Goal: Task Accomplishment & Management: Use online tool/utility

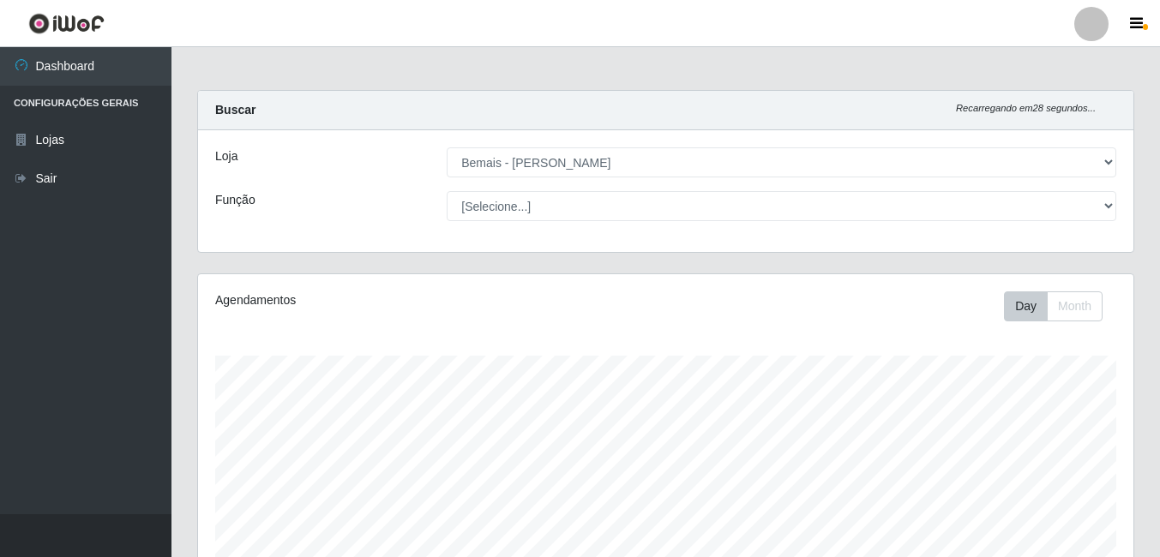
select select "230"
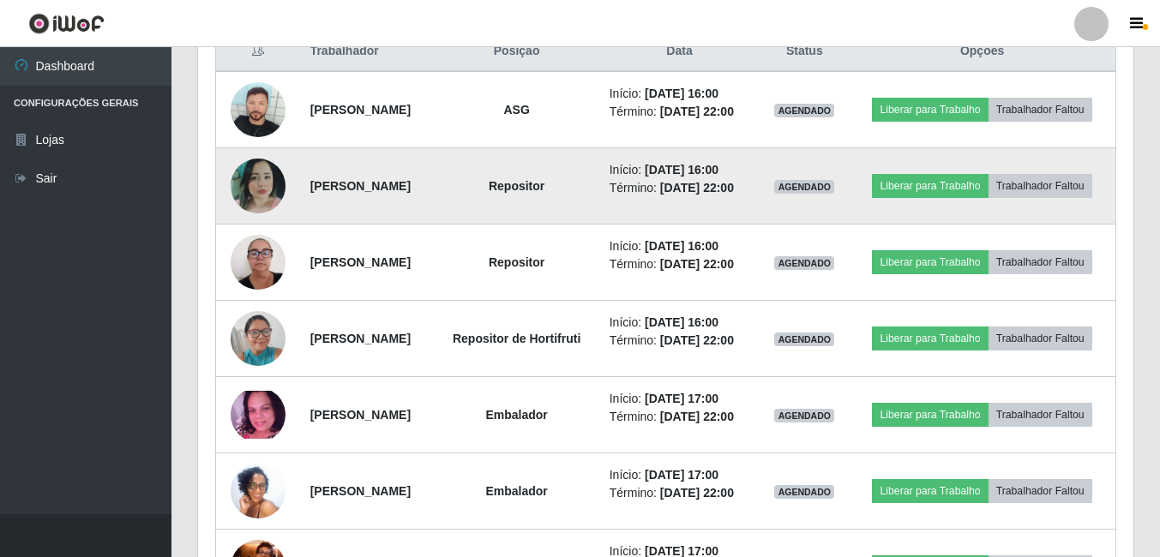
scroll to position [650, 0]
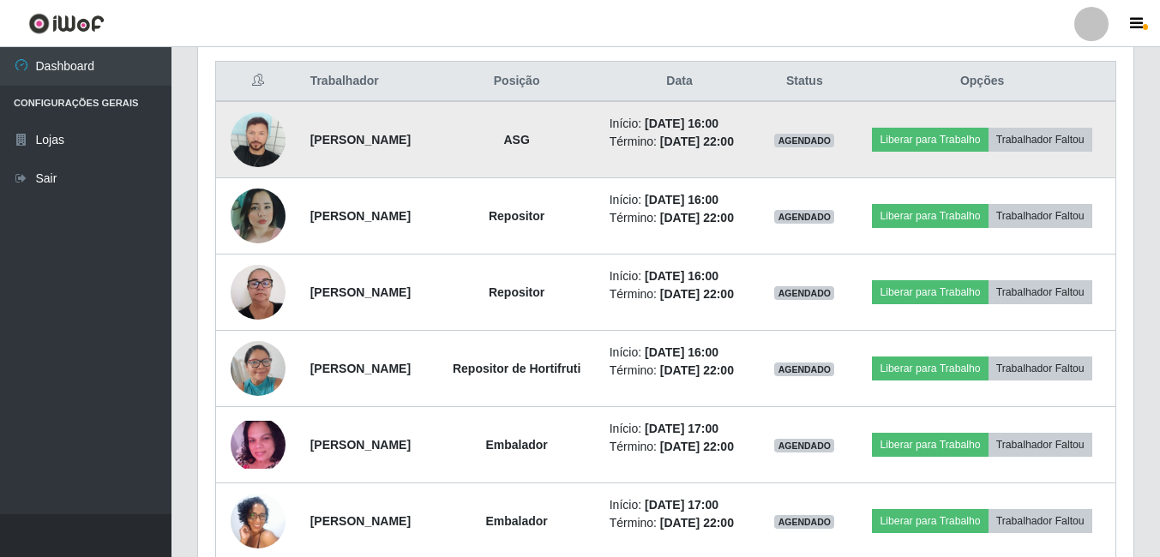
click at [240, 142] on img at bounding box center [258, 139] width 55 height 55
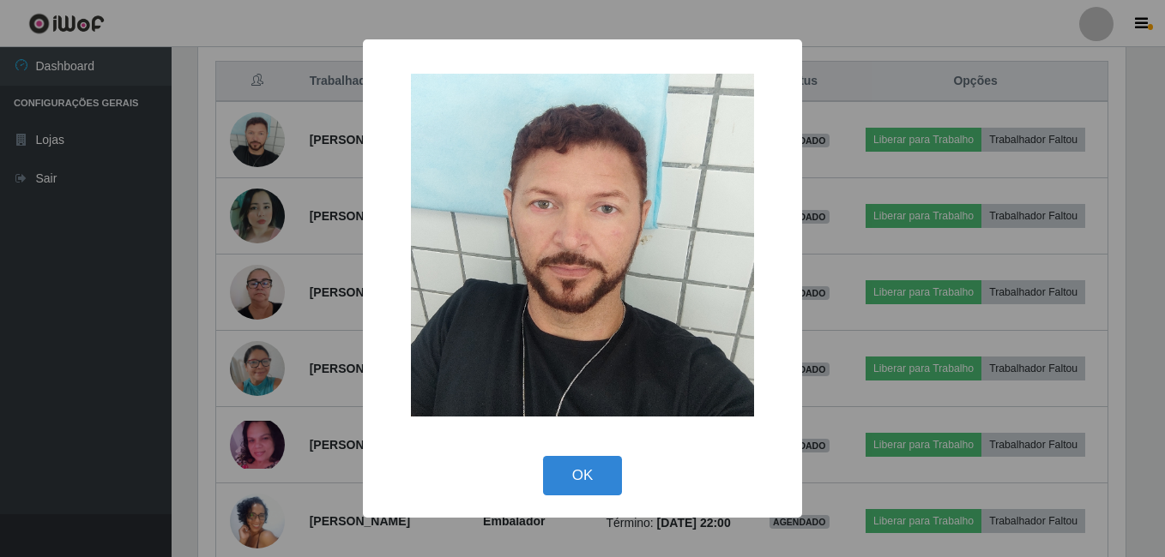
click at [305, 232] on div "× OK Cancel" at bounding box center [582, 278] width 1165 height 557
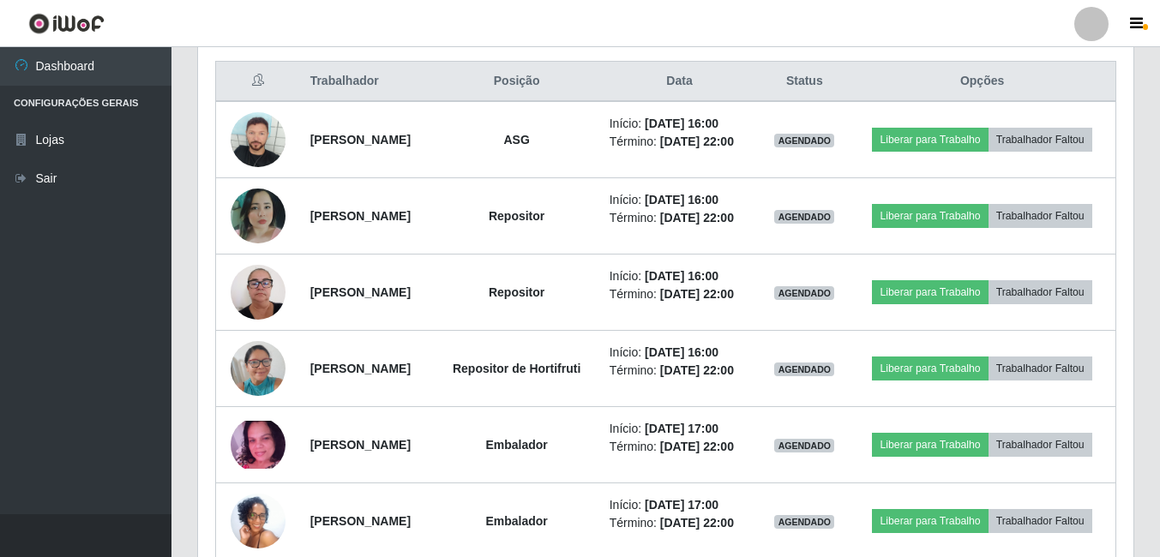
scroll to position [356, 936]
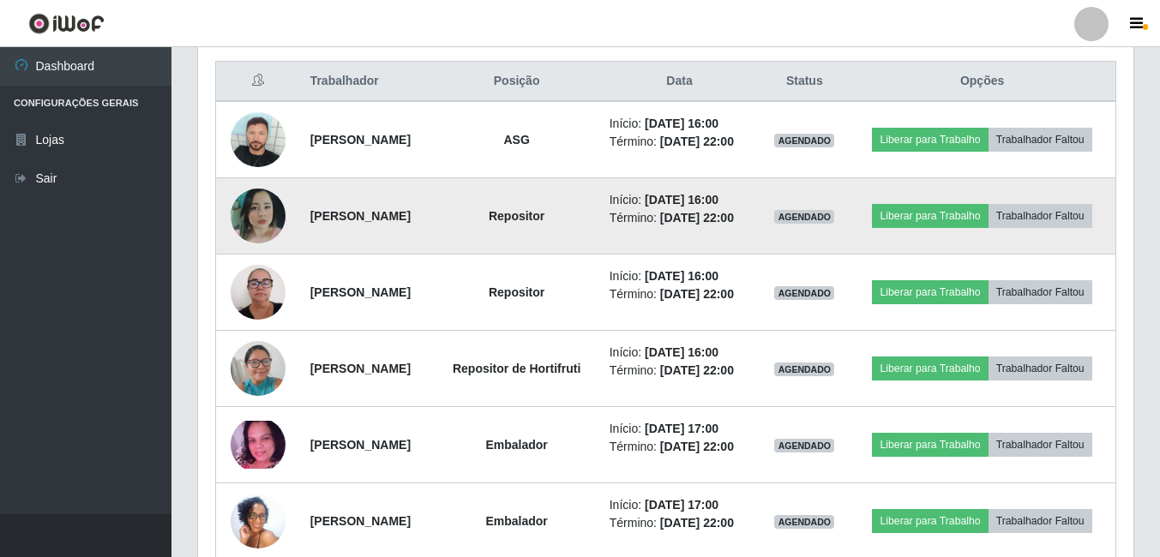
click at [266, 238] on img at bounding box center [258, 216] width 55 height 55
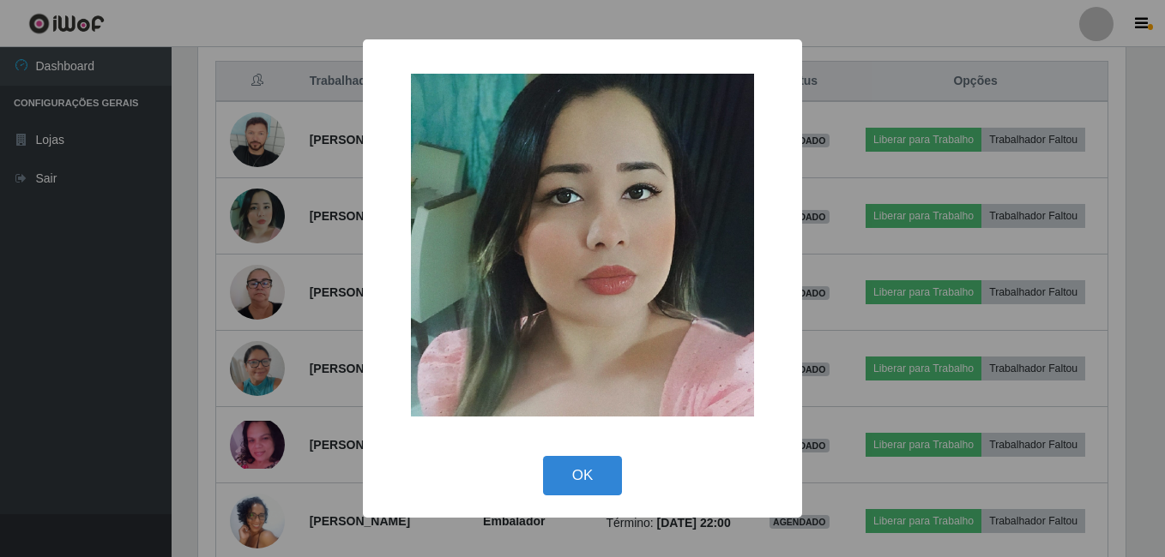
click at [280, 244] on div "× OK Cancel" at bounding box center [582, 278] width 1165 height 557
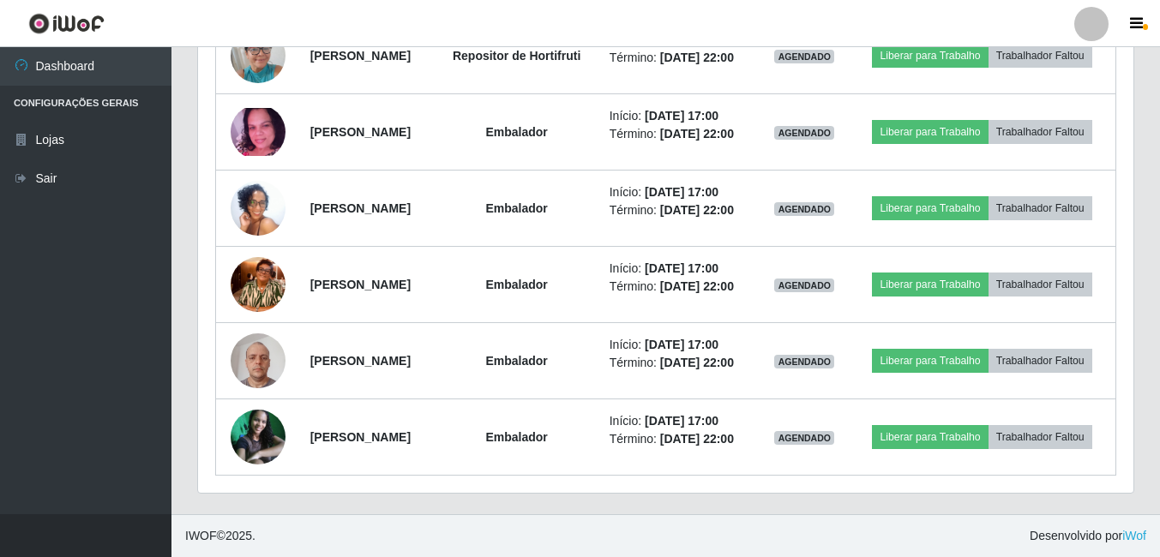
scroll to position [993, 0]
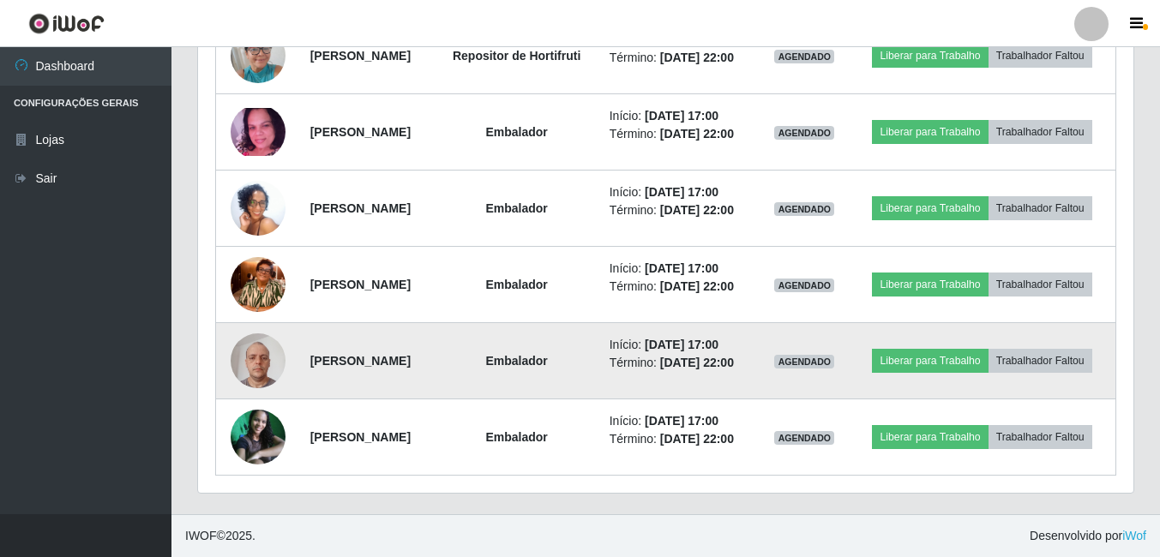
click at [266, 397] on img at bounding box center [258, 360] width 55 height 73
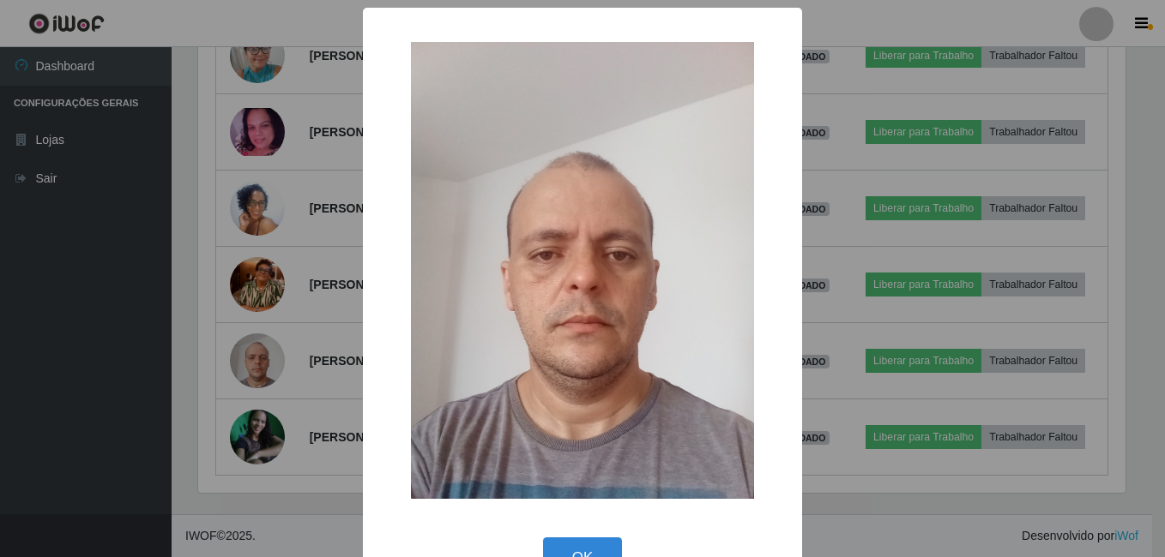
click at [309, 366] on div "× OK Cancel" at bounding box center [582, 278] width 1165 height 557
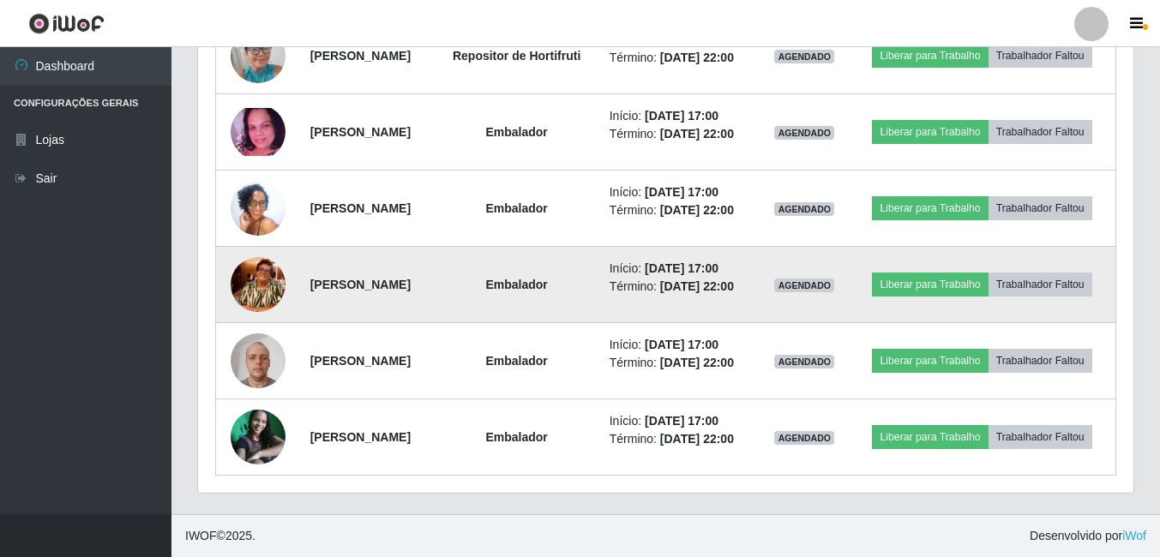
scroll to position [1079, 0]
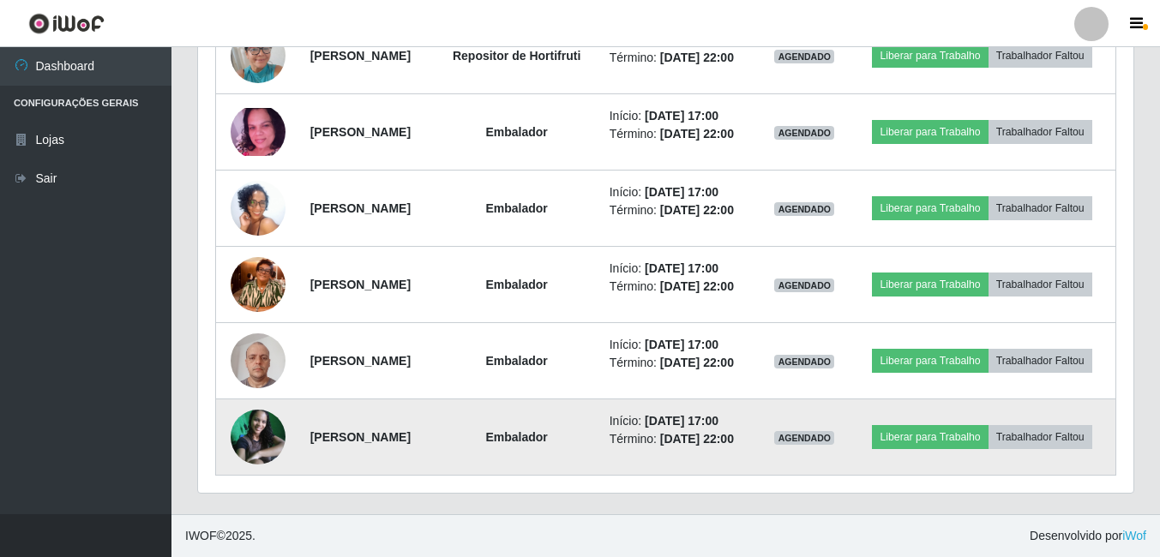
click at [248, 426] on img at bounding box center [258, 437] width 55 height 55
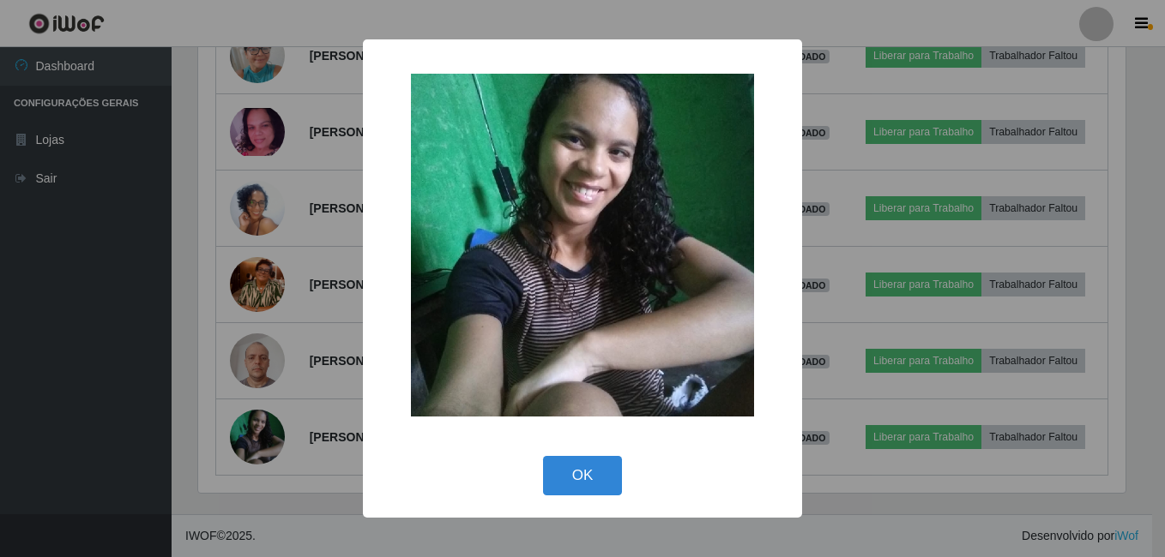
click at [268, 383] on div "× OK Cancel" at bounding box center [582, 278] width 1165 height 557
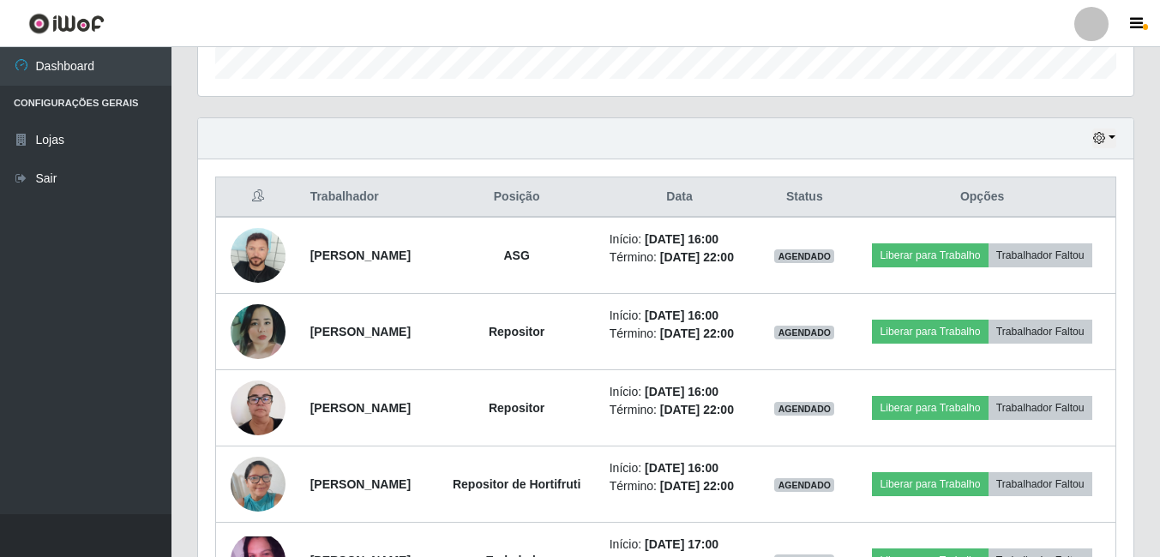
scroll to position [564, 0]
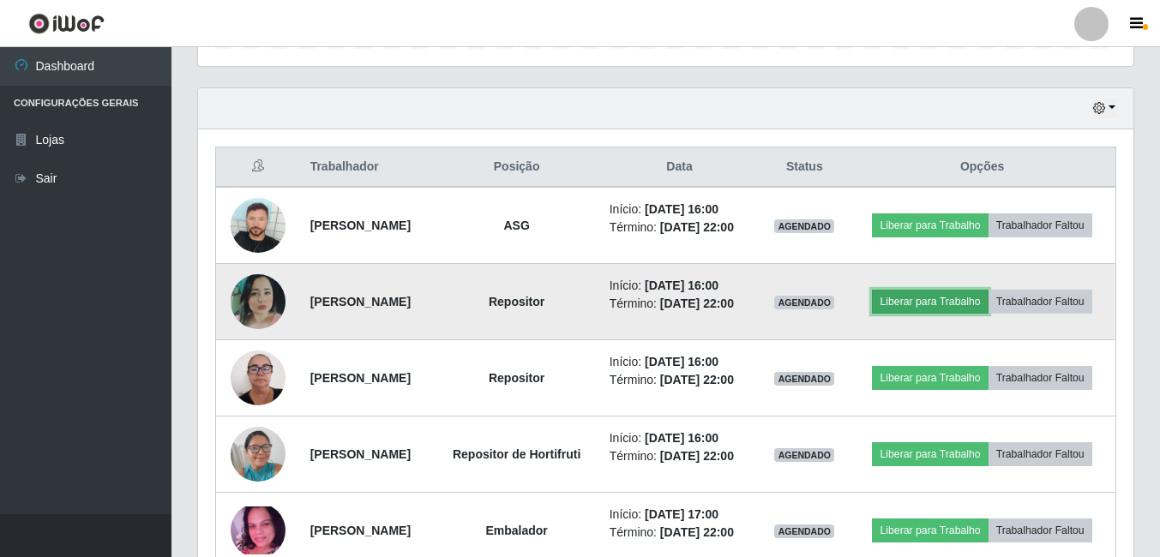
click at [969, 304] on button "Liberar para Trabalho" at bounding box center [930, 302] width 116 height 24
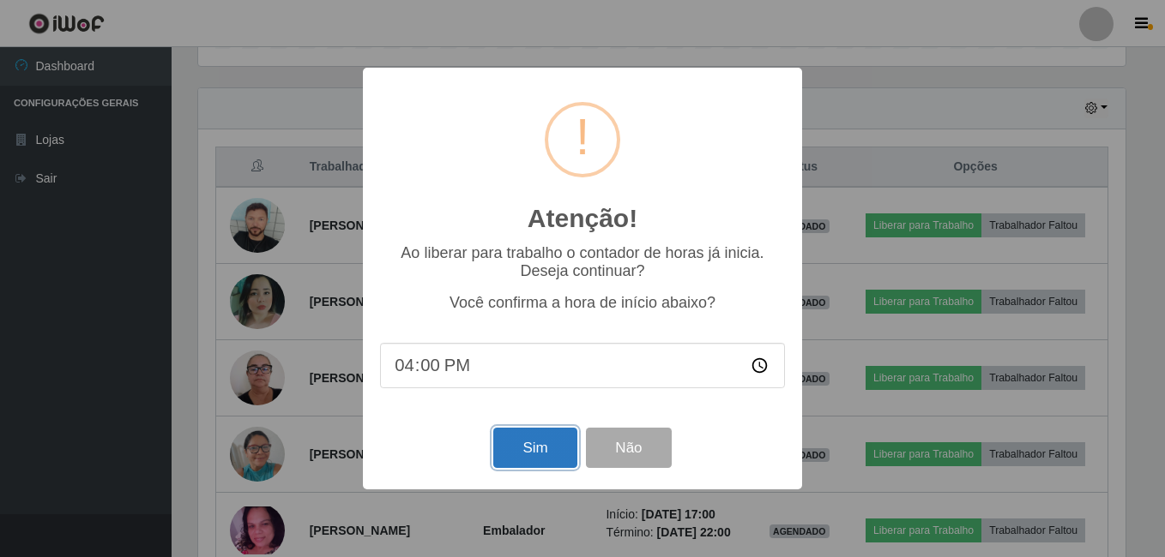
click at [550, 441] on button "Sim" at bounding box center [534, 448] width 83 height 40
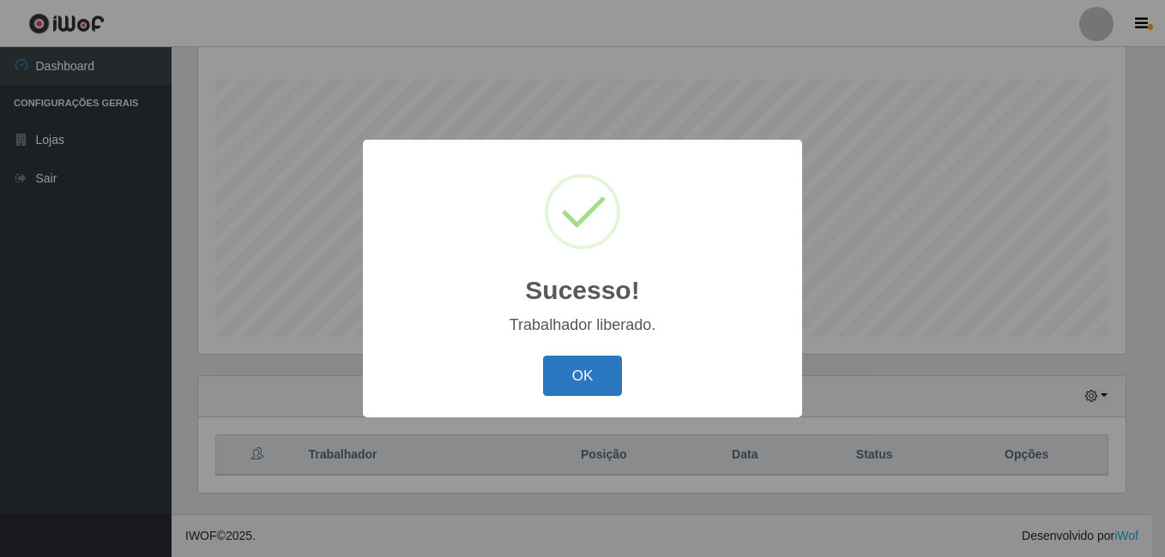
click at [592, 380] on button "OK" at bounding box center [583, 376] width 80 height 40
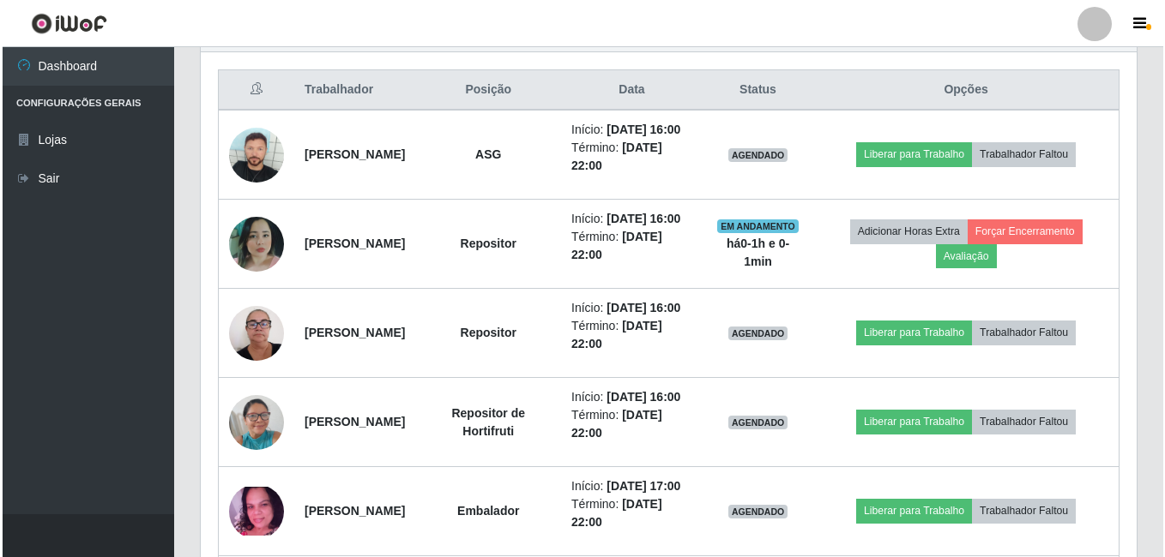
scroll to position [705, 0]
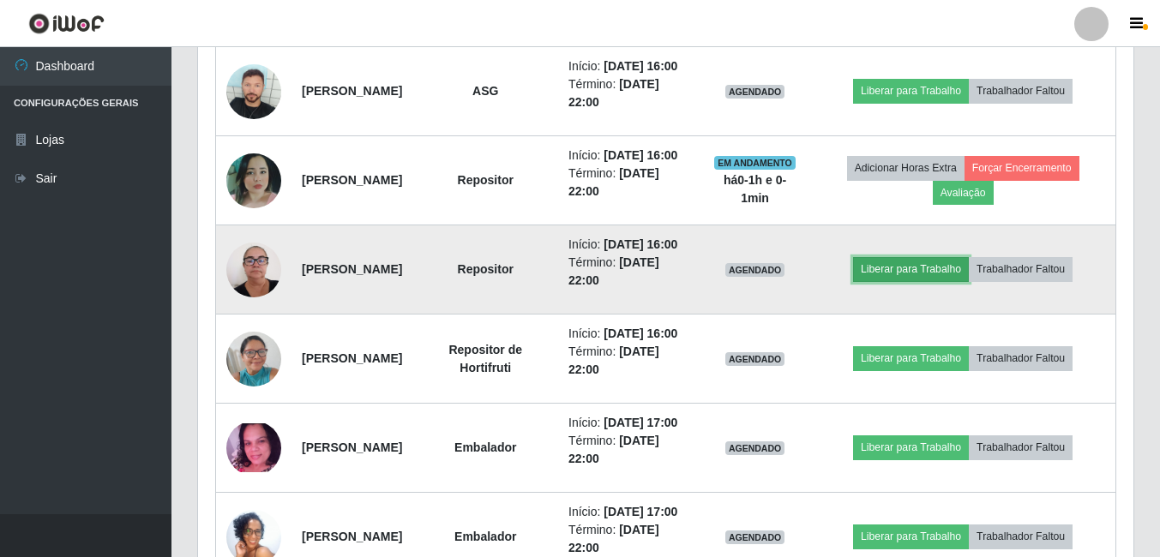
click at [905, 281] on button "Liberar para Trabalho" at bounding box center [911, 269] width 116 height 24
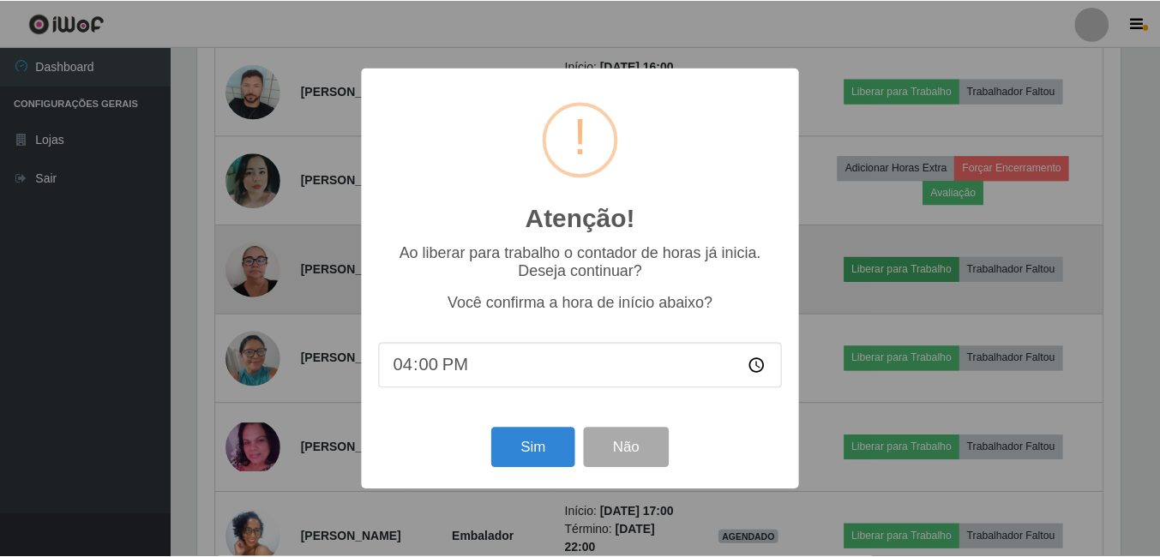
scroll to position [356, 927]
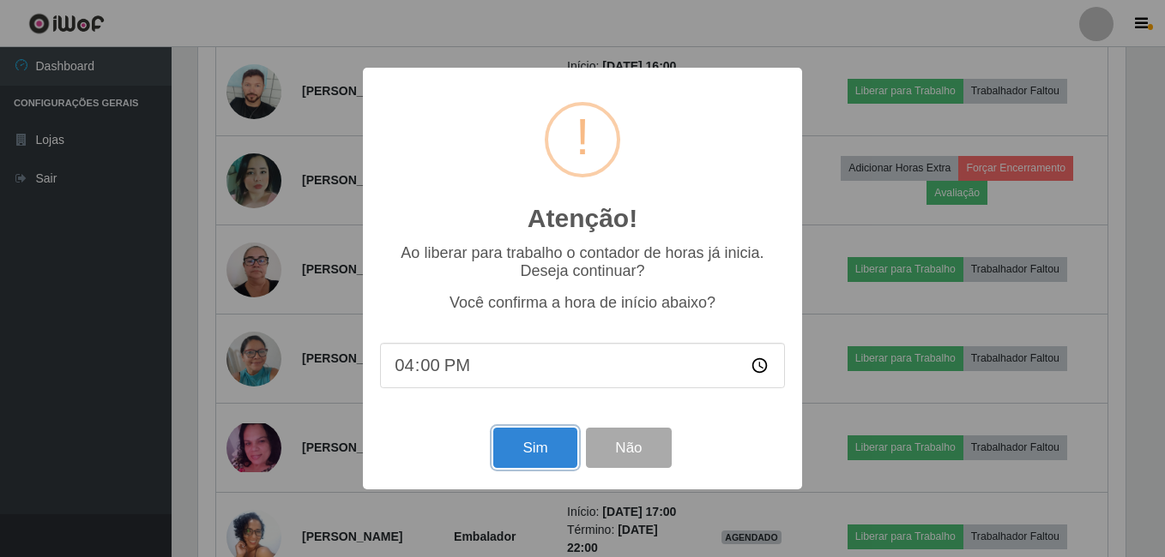
click at [524, 458] on button "Sim" at bounding box center [534, 448] width 83 height 40
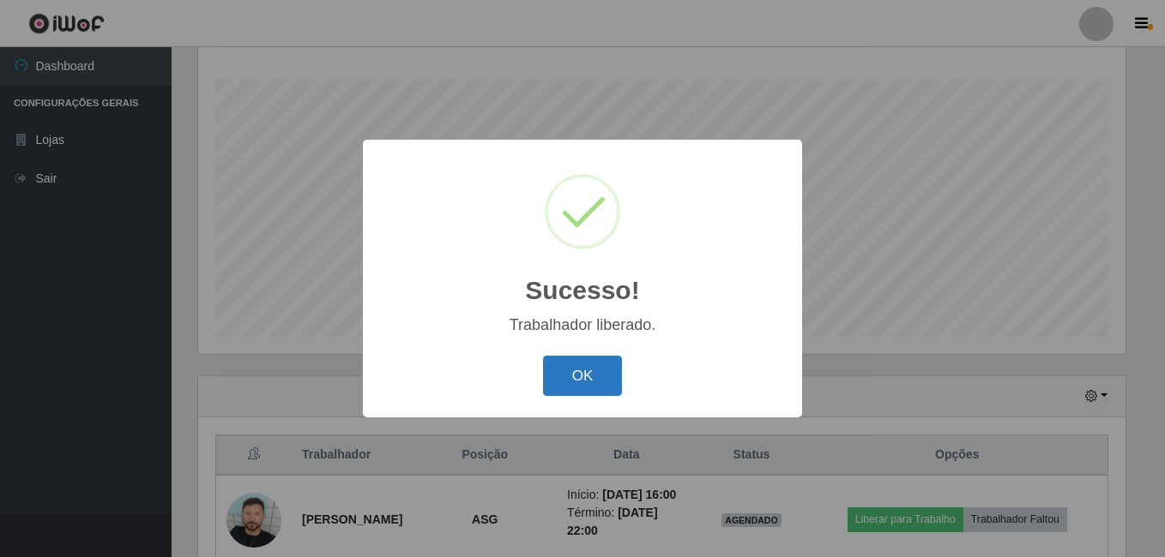
click at [585, 372] on button "OK" at bounding box center [583, 376] width 80 height 40
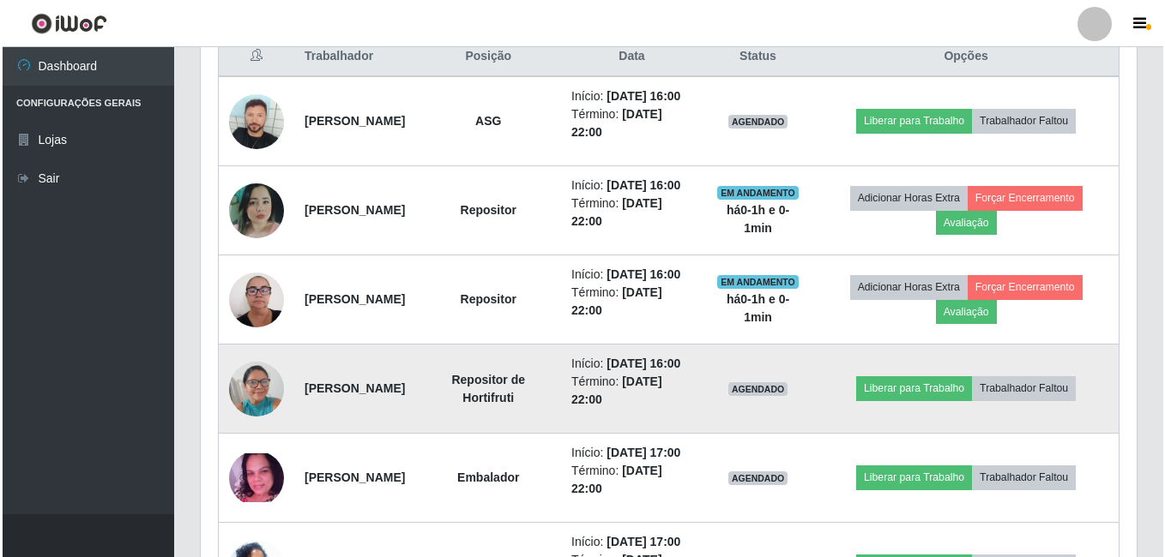
scroll to position [705, 0]
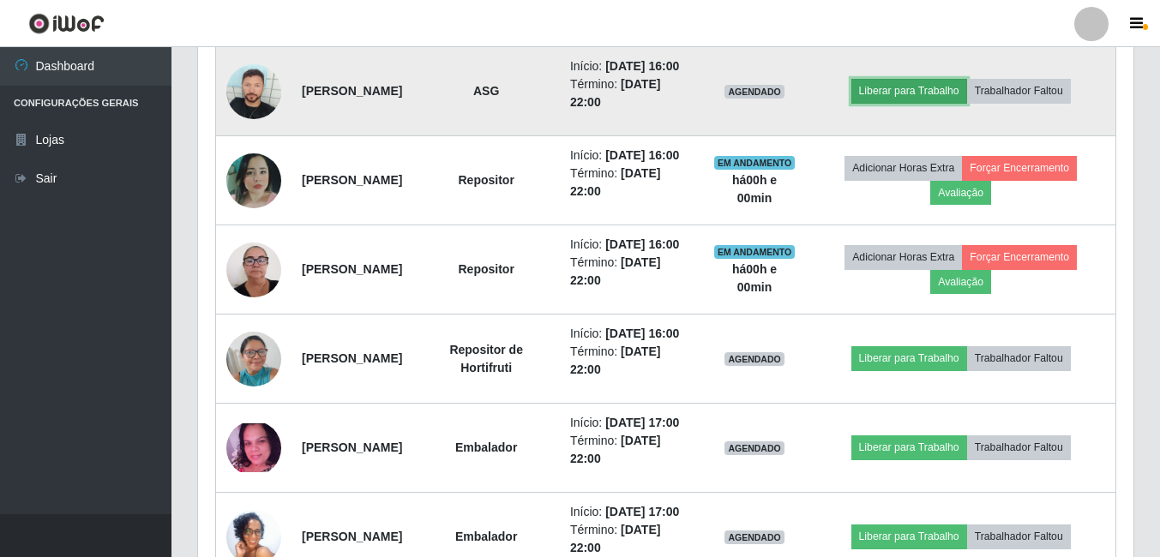
click at [913, 99] on button "Liberar para Trabalho" at bounding box center [910, 91] width 116 height 24
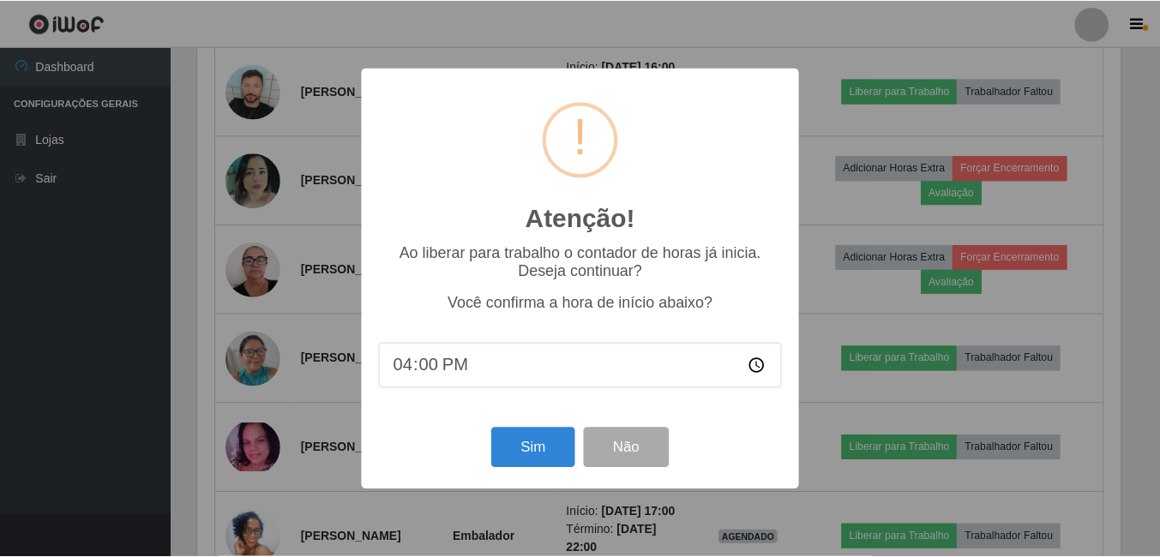
scroll to position [356, 927]
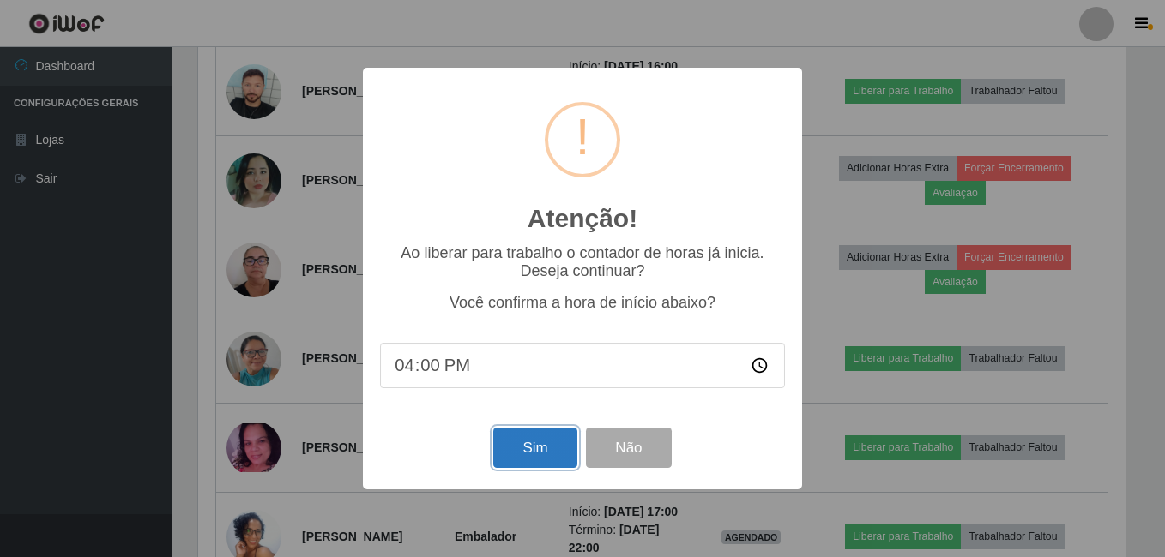
click at [525, 447] on button "Sim" at bounding box center [534, 448] width 83 height 40
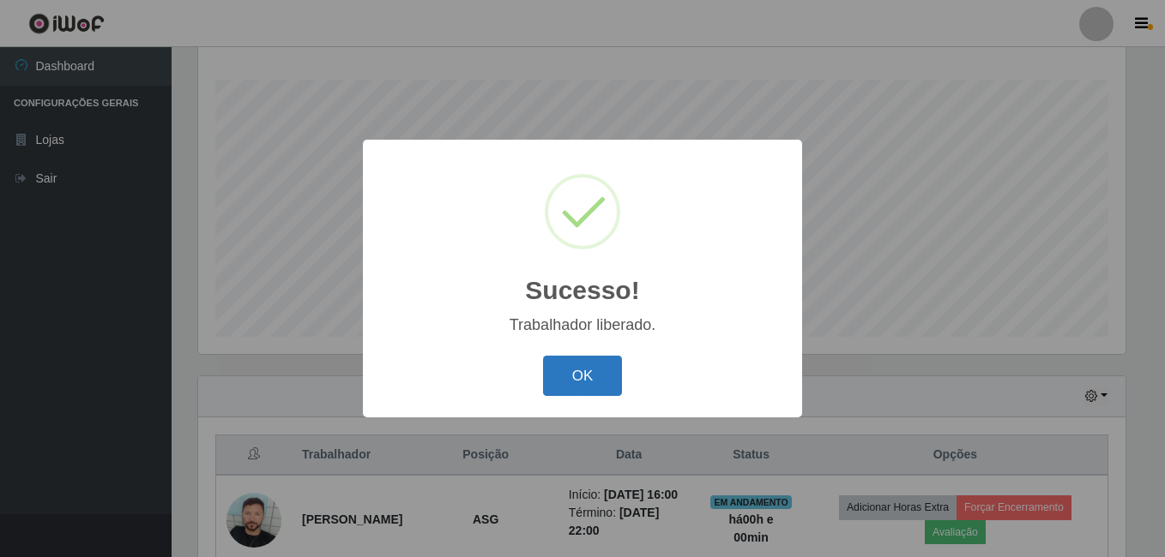
click at [559, 377] on button "OK" at bounding box center [583, 376] width 80 height 40
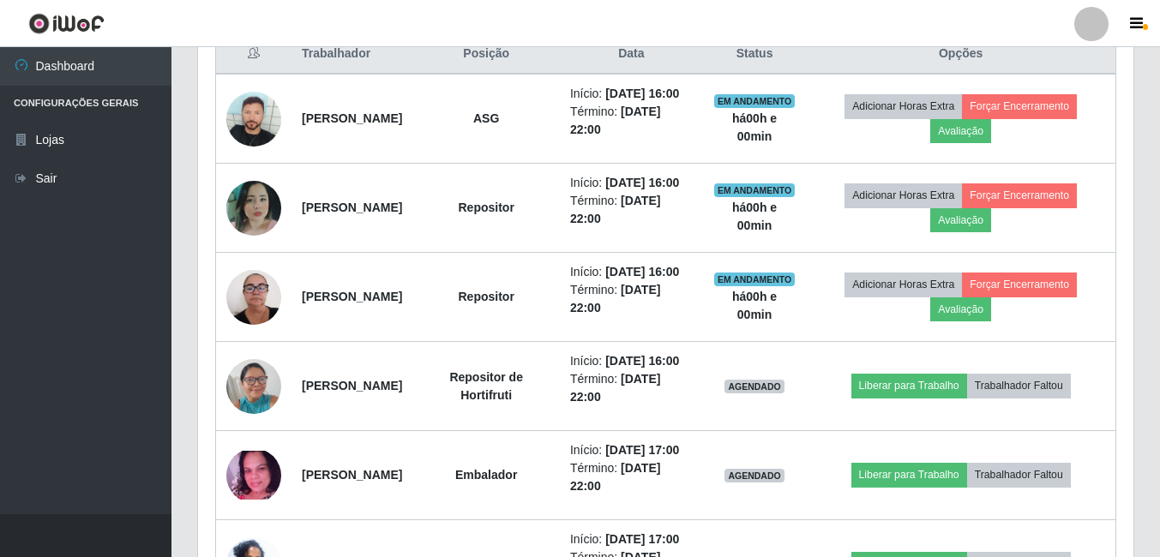
scroll to position [705, 0]
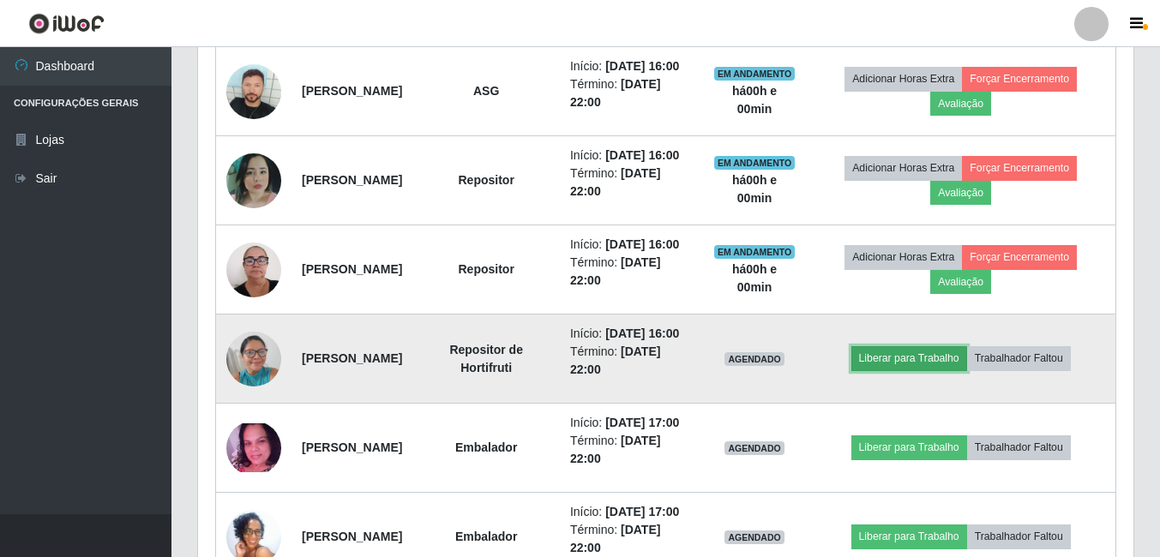
click at [897, 371] on button "Liberar para Trabalho" at bounding box center [910, 358] width 116 height 24
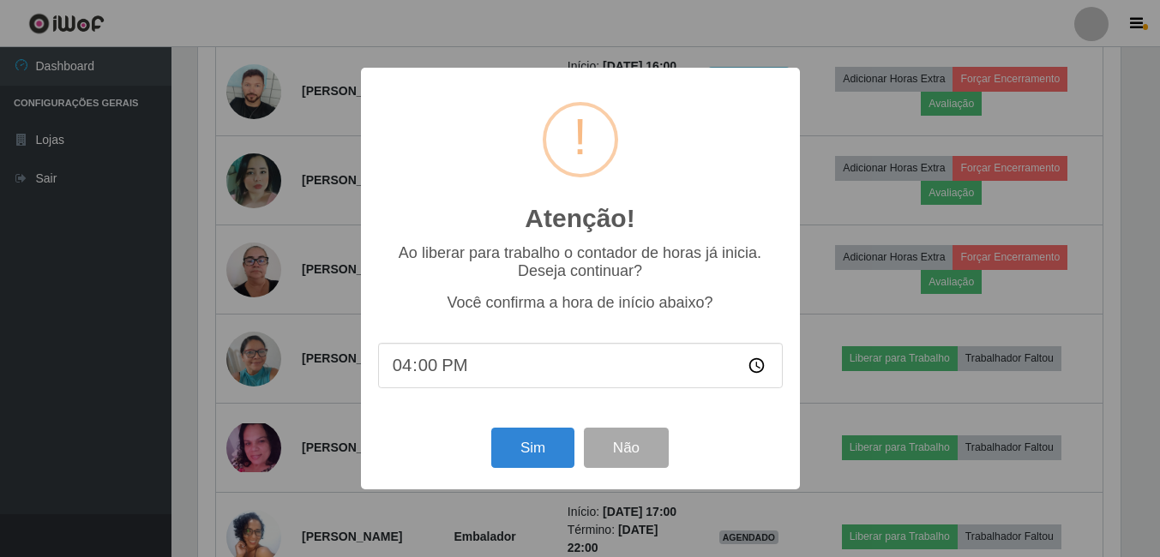
scroll to position [356, 927]
click at [533, 457] on button "Sim" at bounding box center [534, 448] width 83 height 40
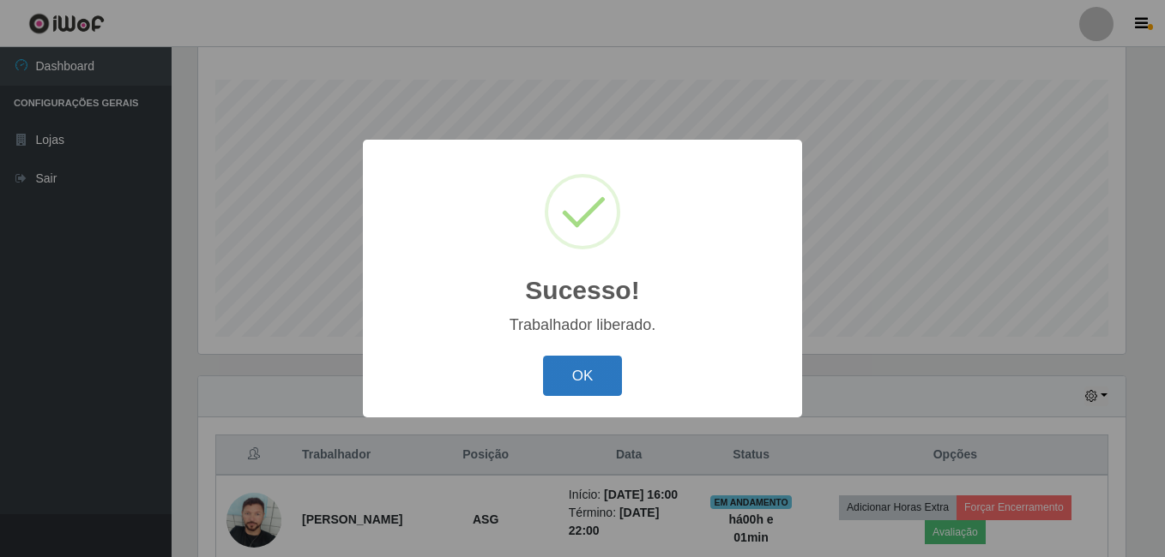
click at [593, 385] on button "OK" at bounding box center [583, 376] width 80 height 40
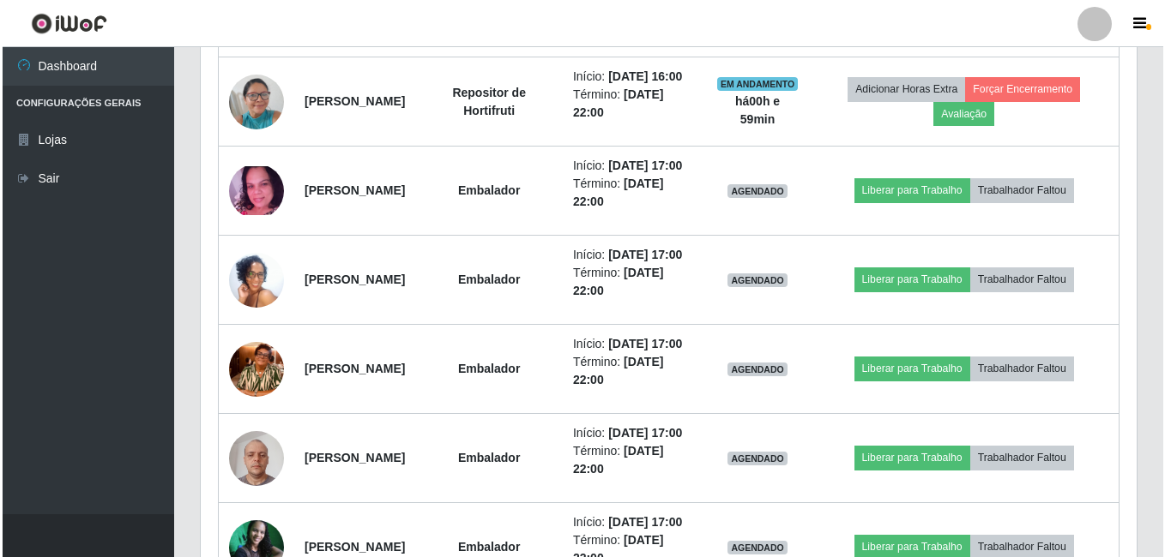
scroll to position [1048, 0]
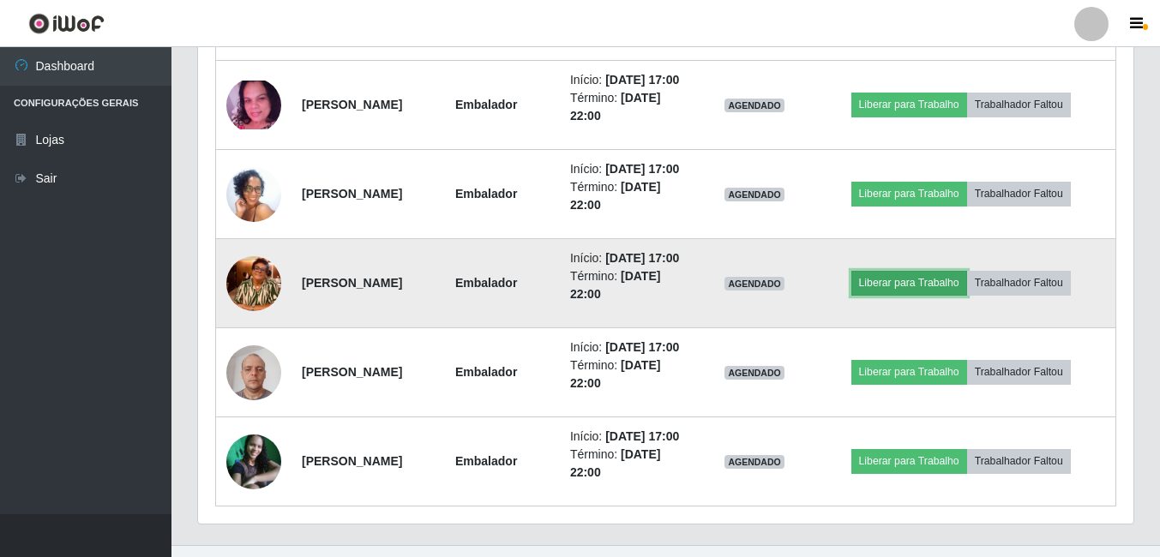
click at [892, 295] on button "Liberar para Trabalho" at bounding box center [910, 283] width 116 height 24
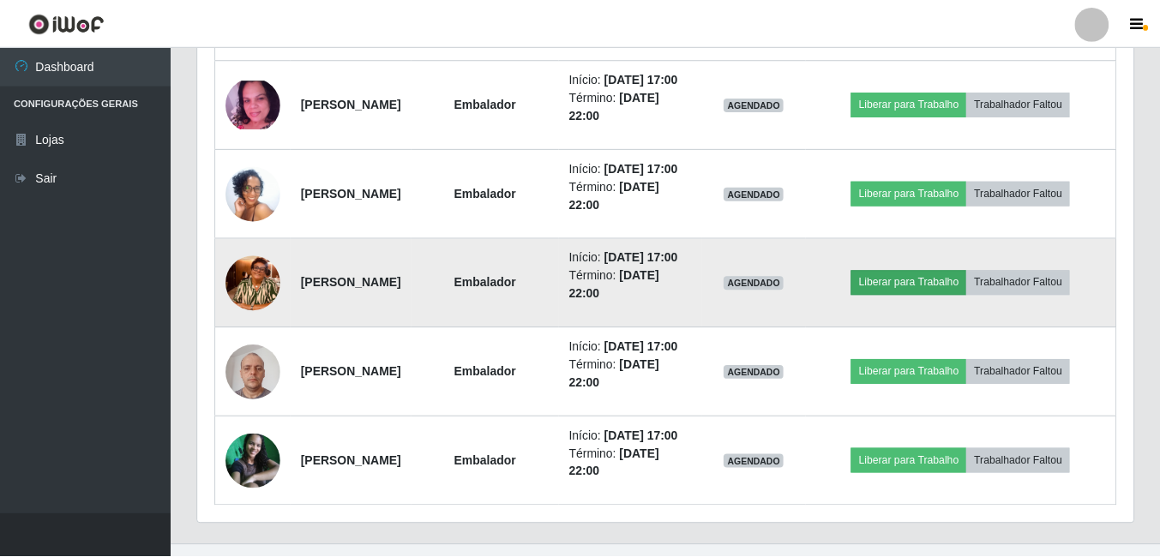
scroll to position [356, 927]
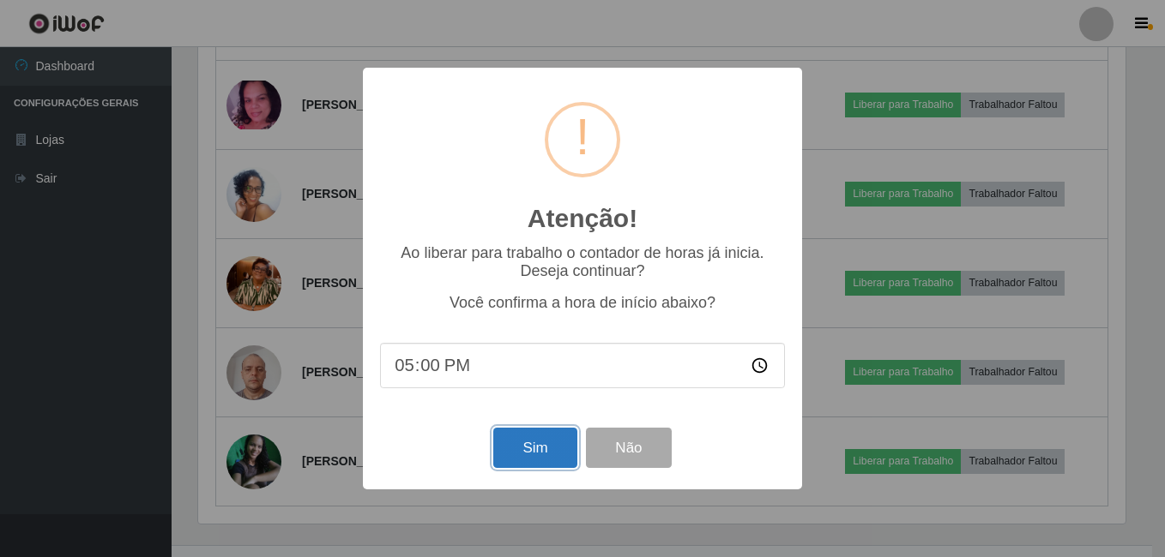
click at [534, 452] on button "Sim" at bounding box center [534, 448] width 83 height 40
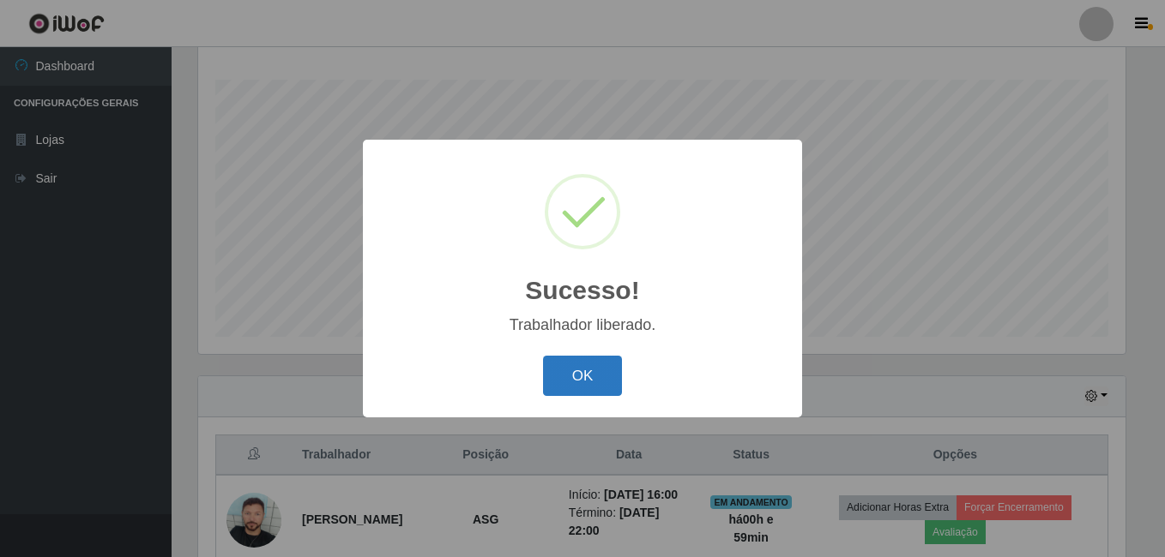
click at [564, 392] on button "OK" at bounding box center [583, 376] width 80 height 40
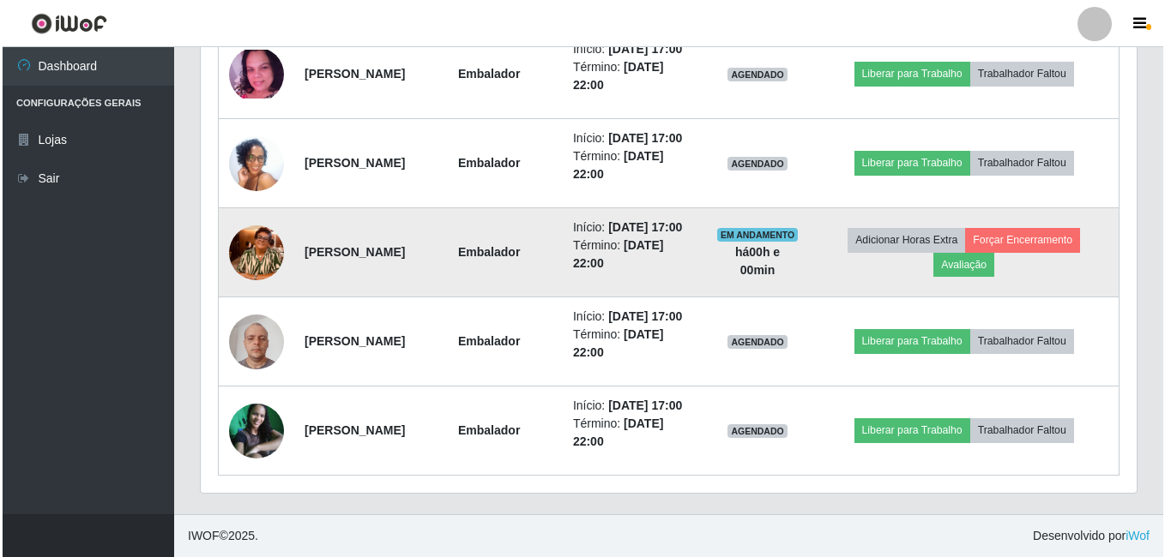
scroll to position [1134, 0]
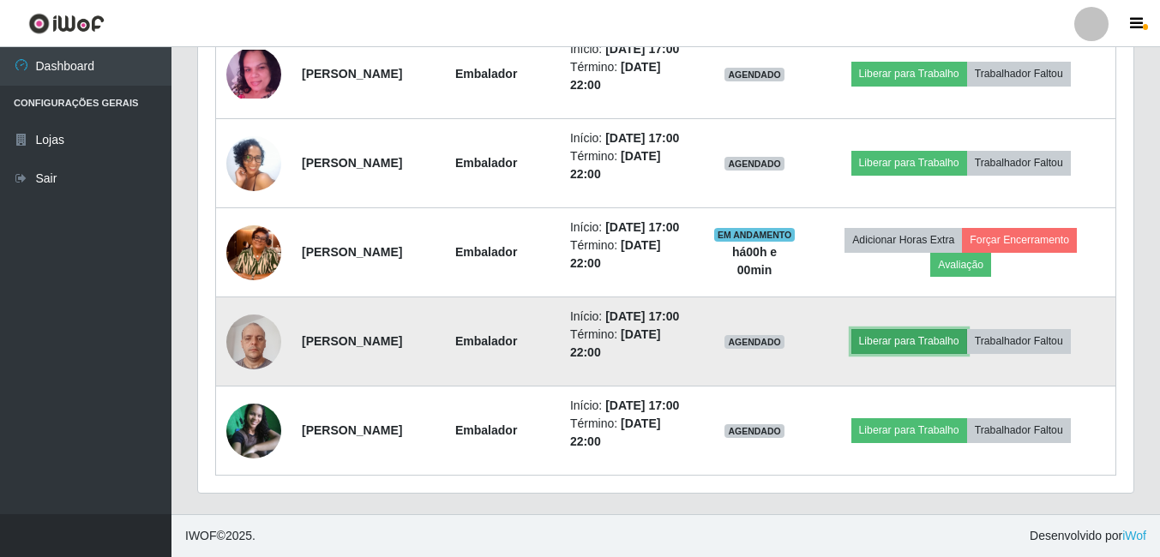
click at [900, 353] on button "Liberar para Trabalho" at bounding box center [910, 341] width 116 height 24
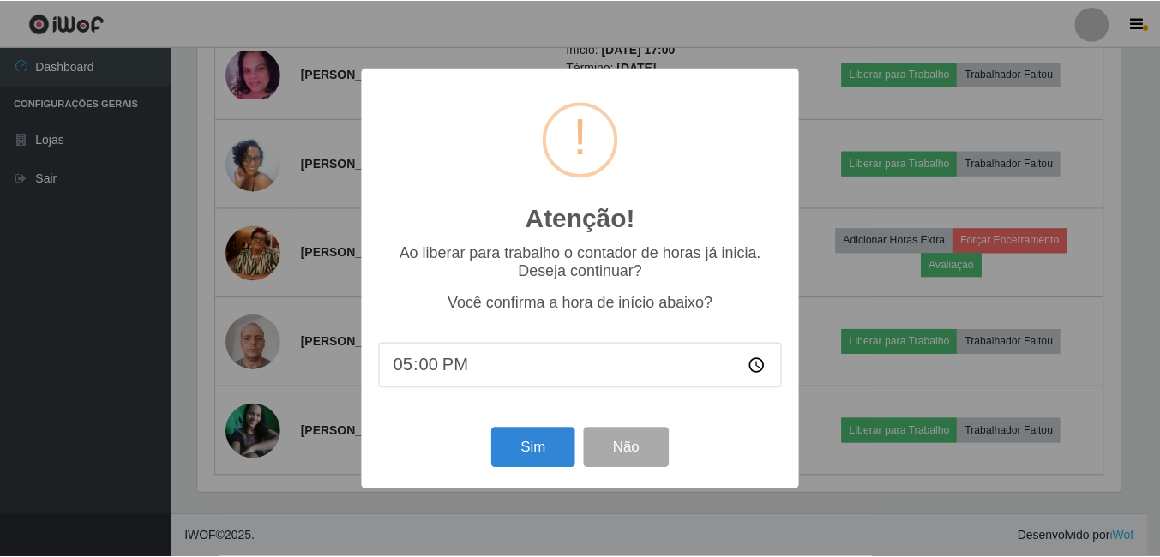
scroll to position [356, 927]
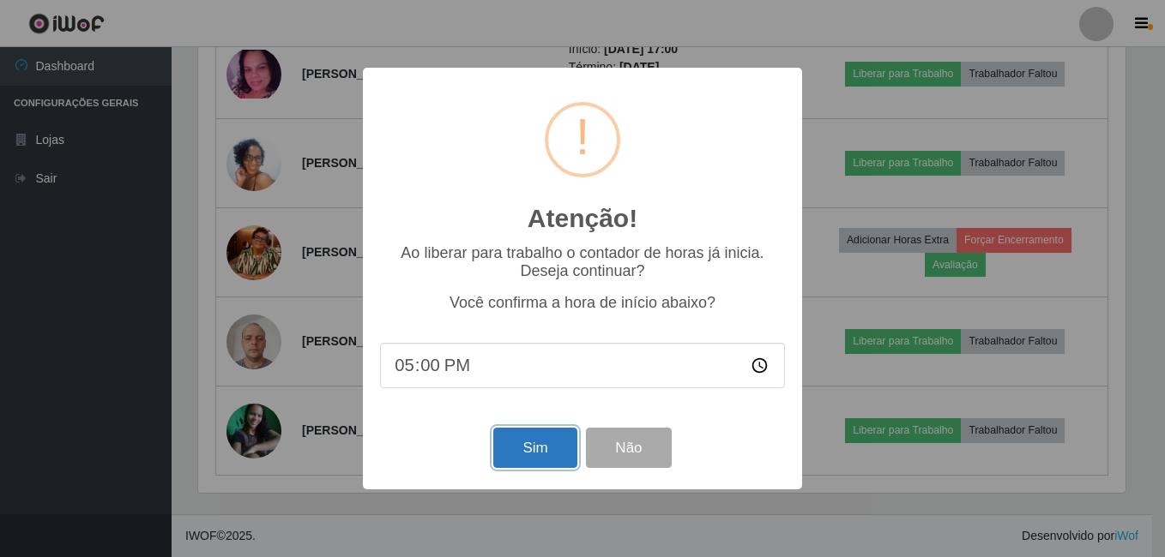
click at [516, 461] on button "Sim" at bounding box center [534, 448] width 83 height 40
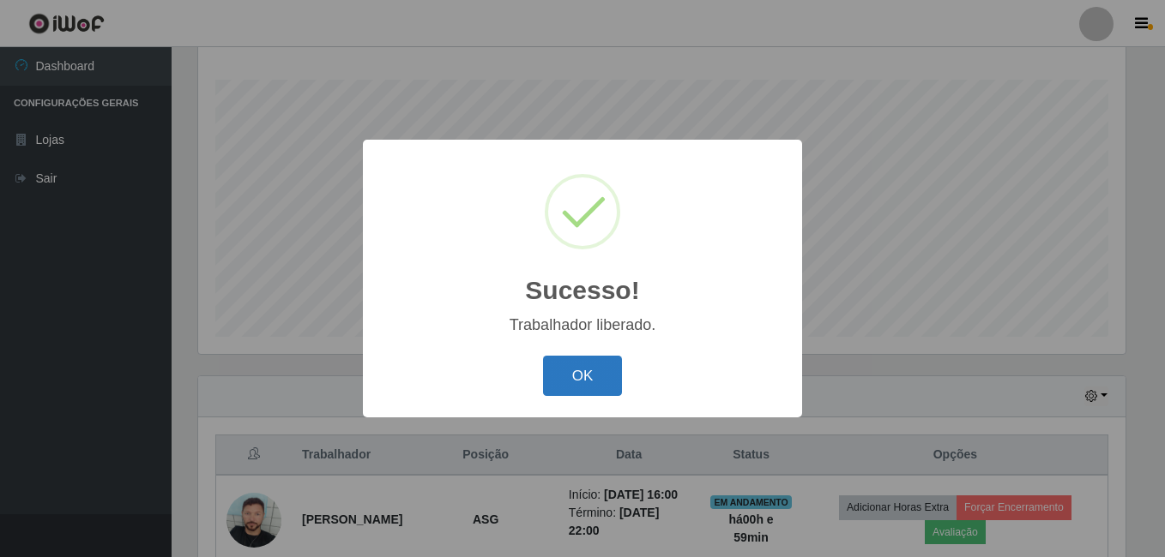
click at [591, 379] on button "OK" at bounding box center [583, 376] width 80 height 40
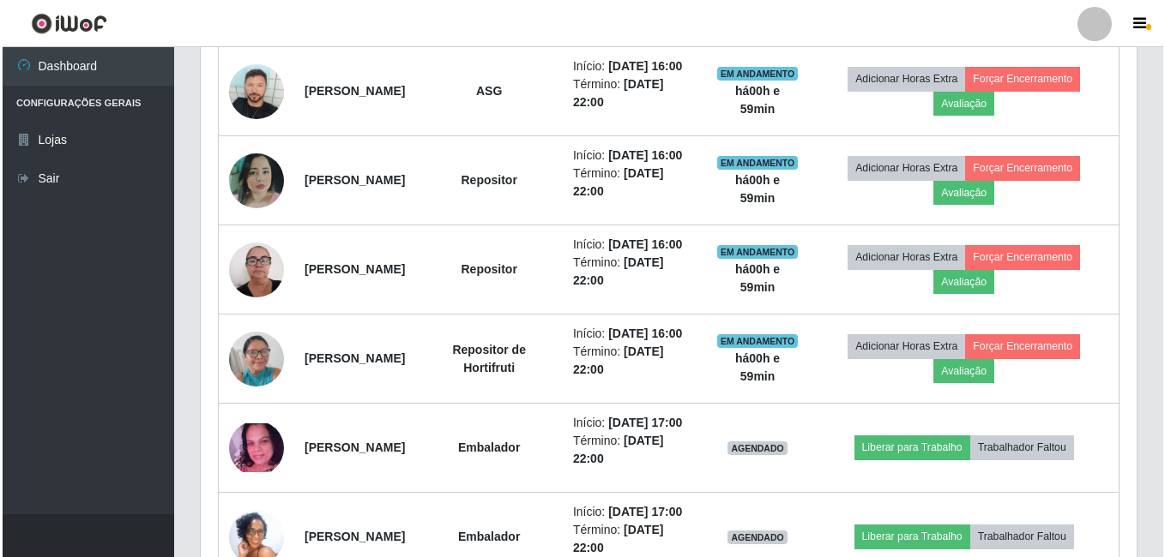
scroll to position [877, 0]
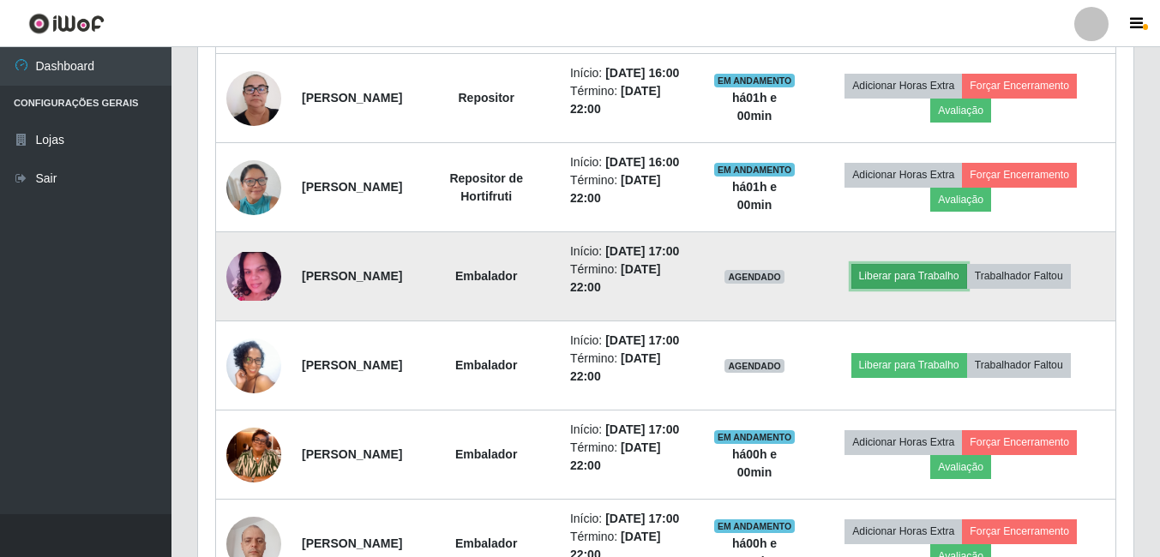
click at [937, 288] on button "Liberar para Trabalho" at bounding box center [910, 276] width 116 height 24
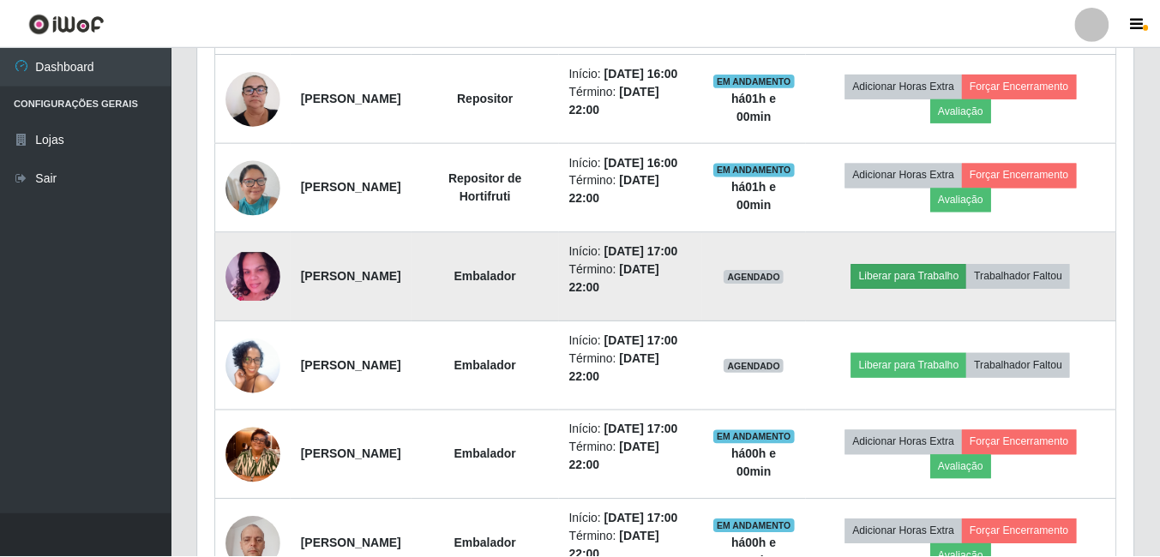
scroll to position [356, 927]
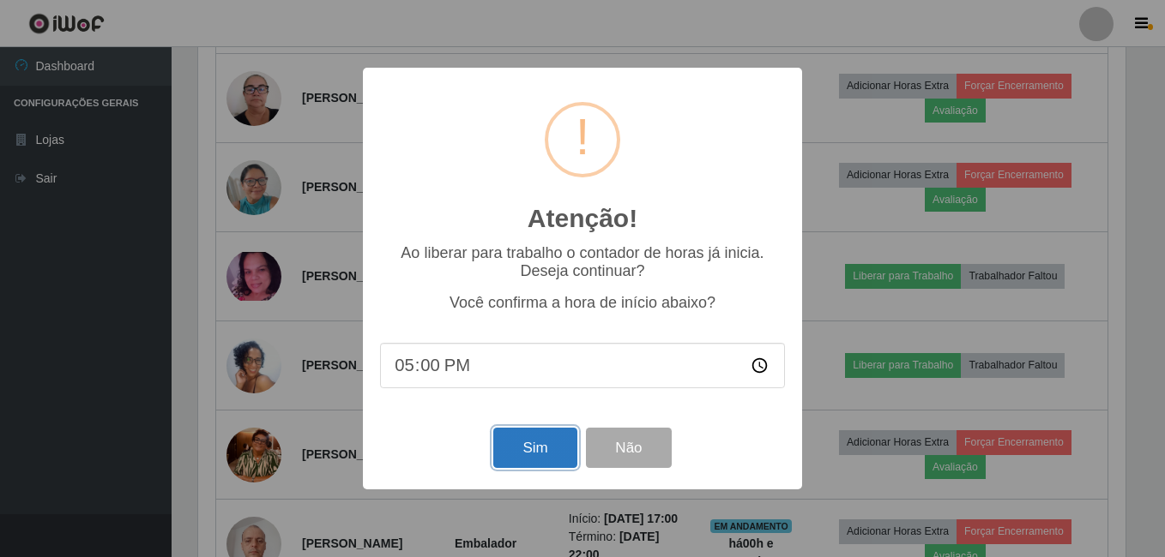
click at [517, 460] on button "Sim" at bounding box center [534, 448] width 83 height 40
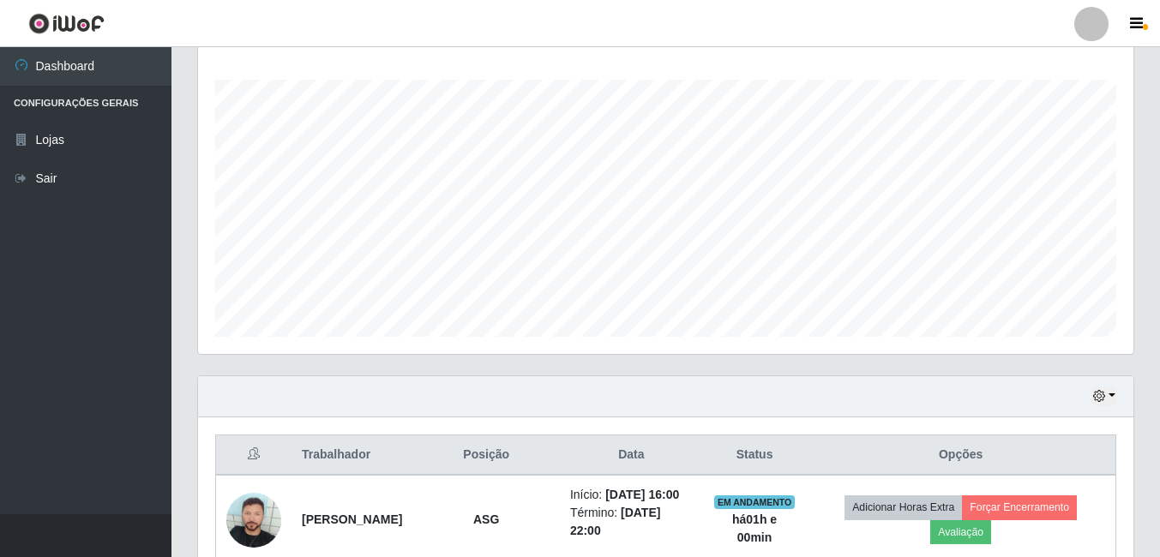
scroll to position [0, 0]
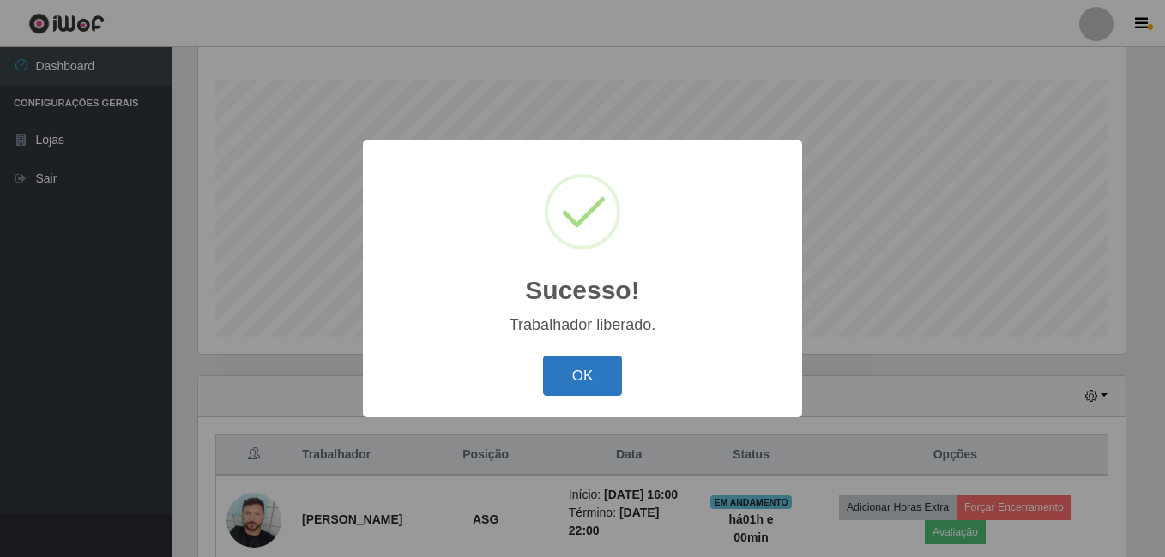
click at [557, 377] on button "OK" at bounding box center [583, 376] width 80 height 40
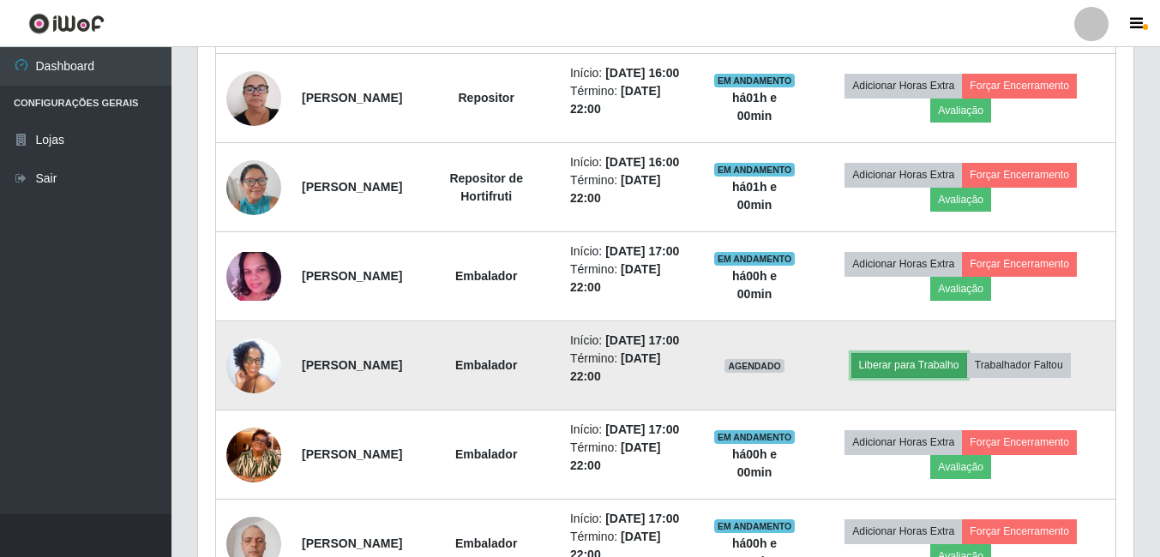
click at [892, 377] on button "Liberar para Trabalho" at bounding box center [910, 365] width 116 height 24
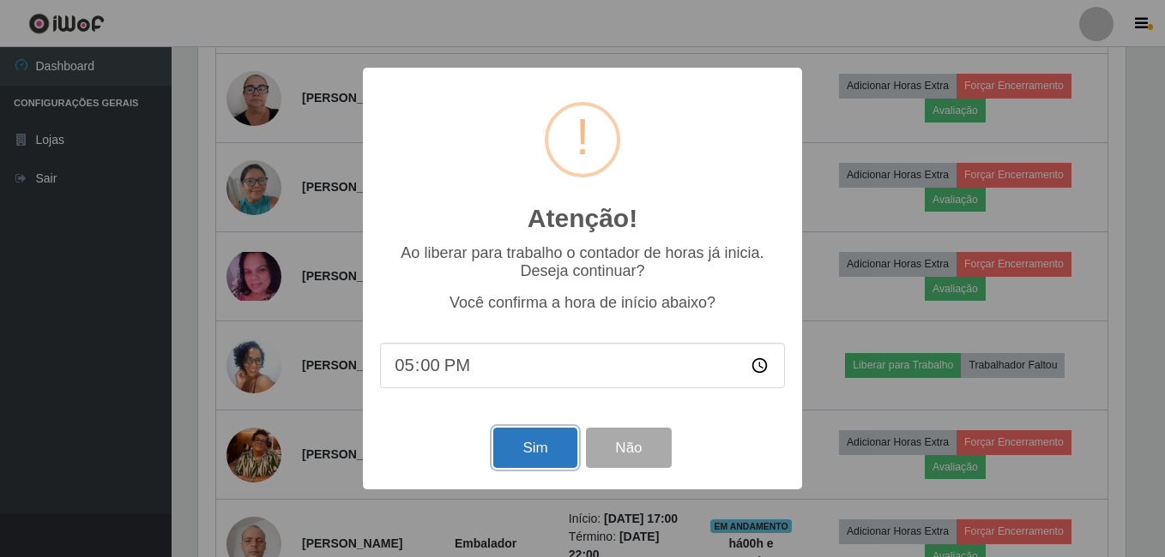
click at [570, 461] on button "Sim" at bounding box center [534, 448] width 83 height 40
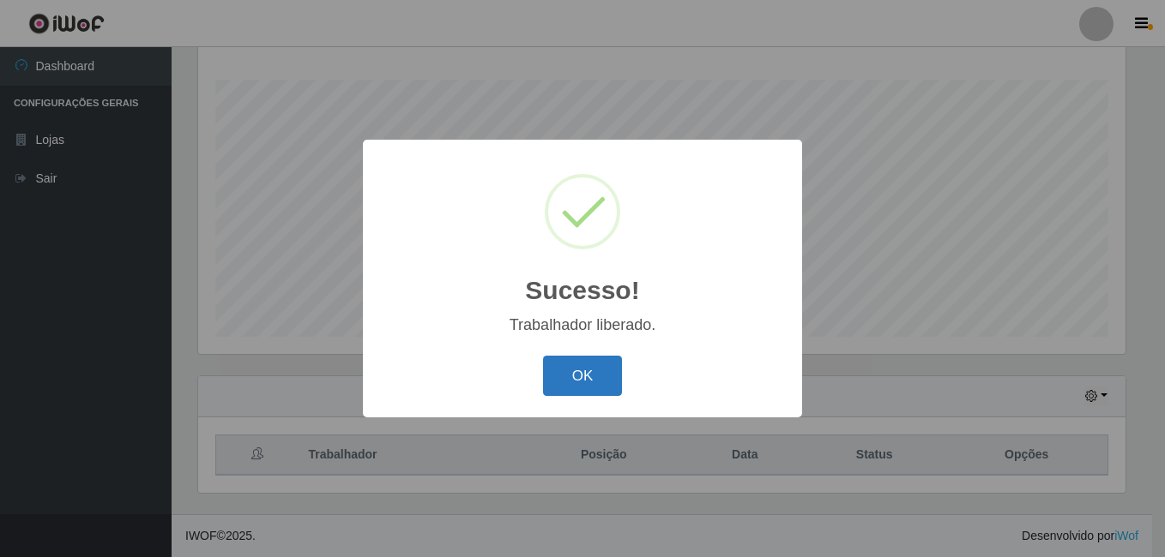
click at [590, 378] on button "OK" at bounding box center [583, 376] width 80 height 40
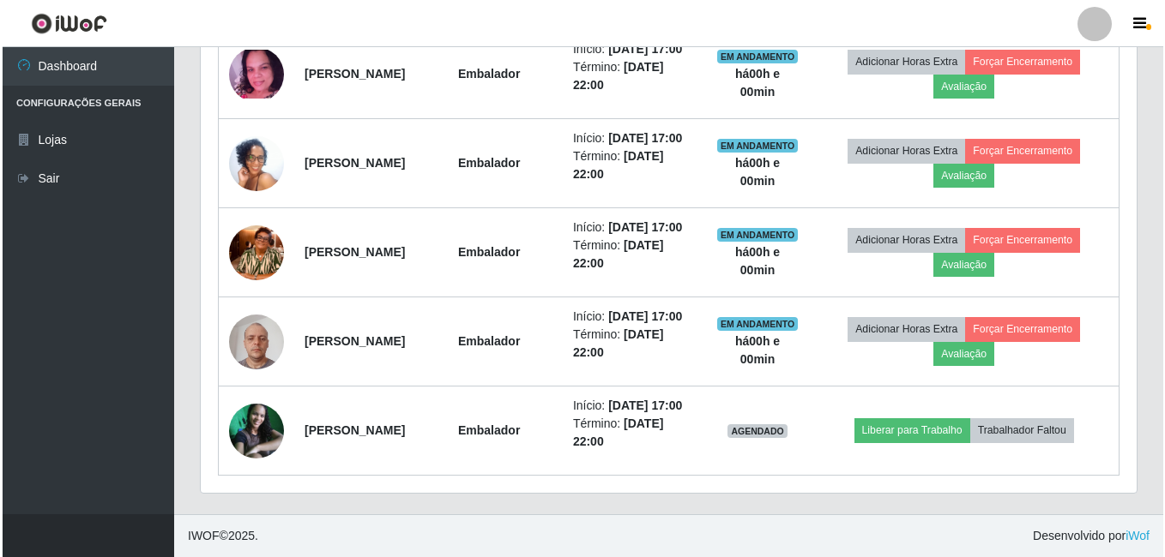
scroll to position [1241, 0]
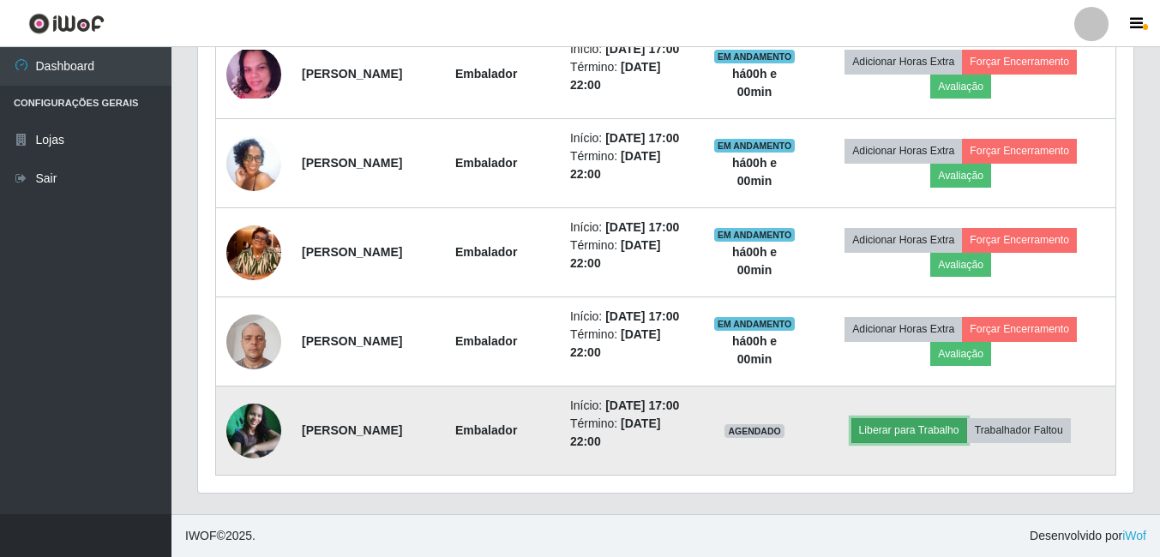
click at [922, 419] on button "Liberar para Trabalho" at bounding box center [910, 431] width 116 height 24
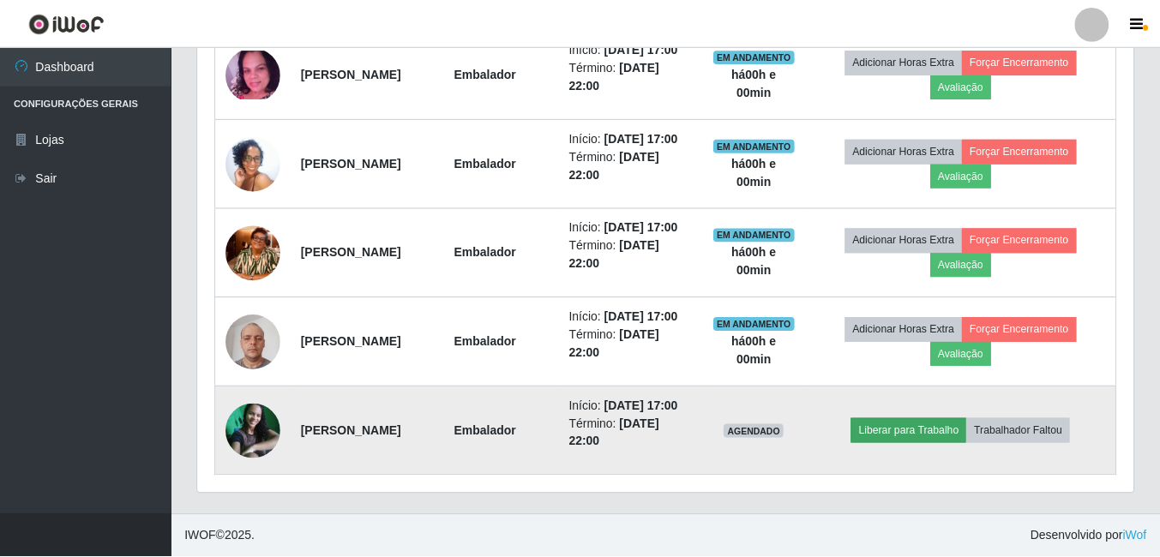
scroll to position [356, 927]
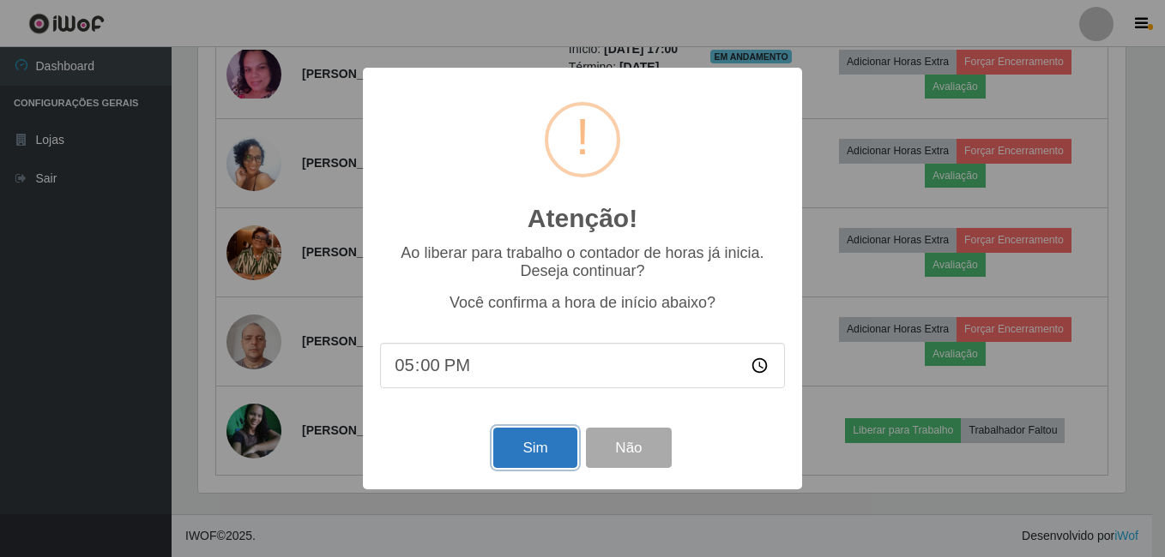
click at [540, 455] on button "Sim" at bounding box center [534, 448] width 83 height 40
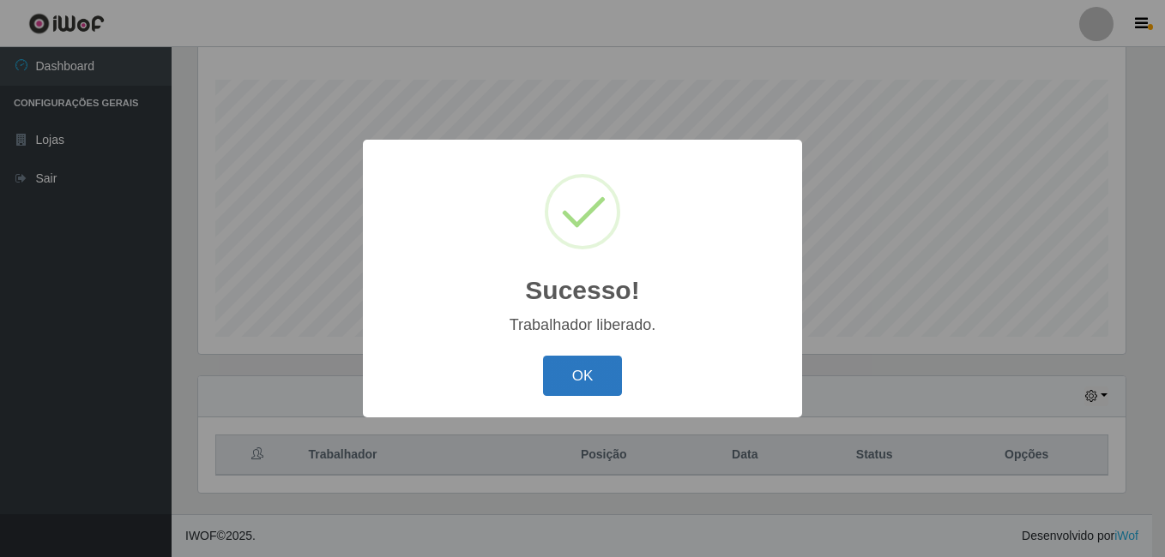
click at [593, 373] on button "OK" at bounding box center [583, 376] width 80 height 40
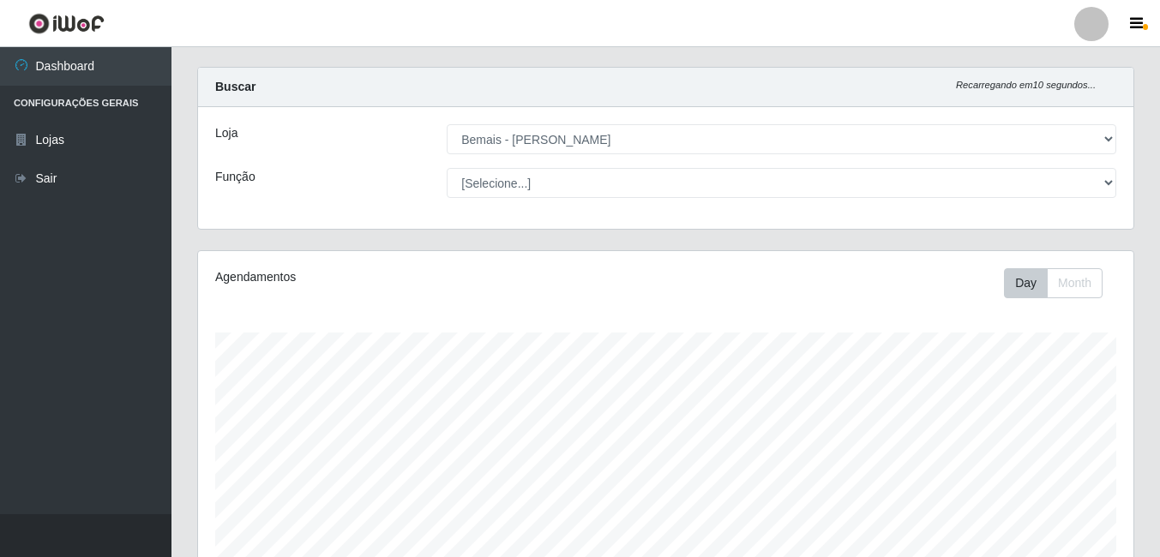
scroll to position [0, 0]
